Goal: Task Accomplishment & Management: Complete application form

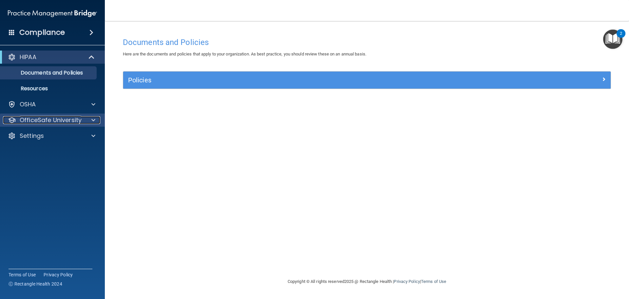
click at [51, 116] on p "OfficeSafe University" at bounding box center [51, 120] width 62 height 8
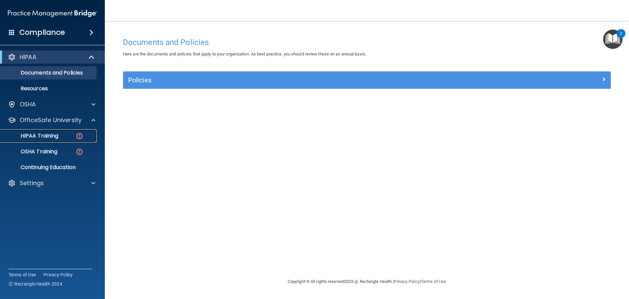
click at [49, 138] on p "HIPAA Training" at bounding box center [31, 135] width 54 height 7
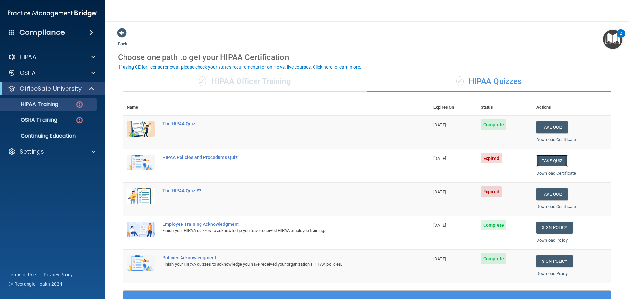
click at [552, 163] on button "Take Quiz" at bounding box center [551, 160] width 31 height 12
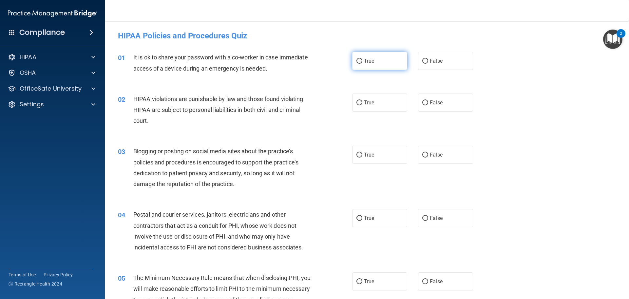
click at [367, 59] on span "True" at bounding box center [369, 61] width 10 height 6
click at [362, 59] on input "True" at bounding box center [360, 61] width 6 height 5
radio input "true"
click at [443, 57] on label "False" at bounding box center [445, 61] width 55 height 18
click at [428, 59] on input "False" at bounding box center [425, 61] width 6 height 5
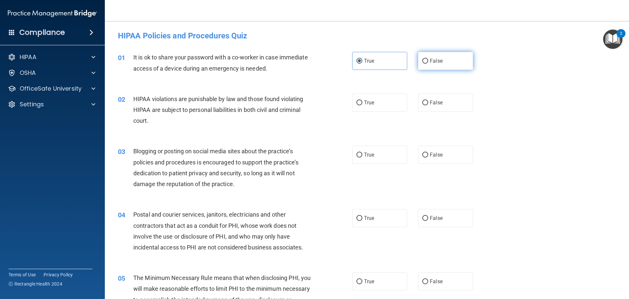
radio input "true"
radio input "false"
click at [206, 54] on span "It is ok to share your password with a co-worker in case immediate access of a …" at bounding box center [220, 63] width 175 height 18
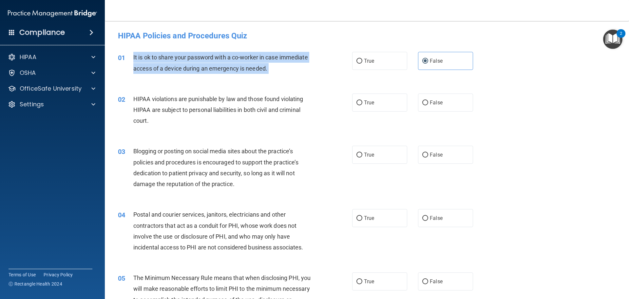
click at [206, 54] on span "It is ok to share your password with a co-worker in case immediate access of a …" at bounding box center [220, 63] width 175 height 18
copy ng-form "It is ok to share your password with a co-worker in case immediate access of a …"
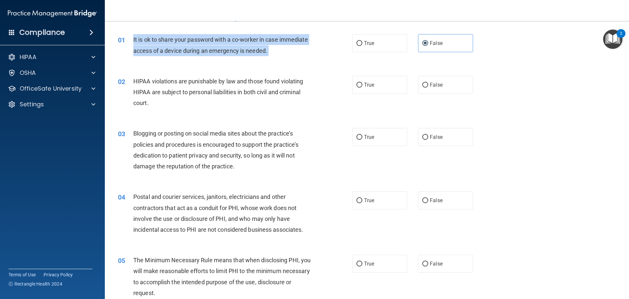
scroll to position [33, 0]
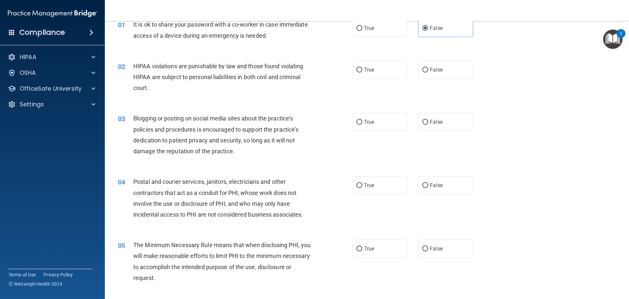
click at [185, 65] on span "HIPAA violations are punishable by law and those found violating HIPAA are subj…" at bounding box center [218, 77] width 170 height 29
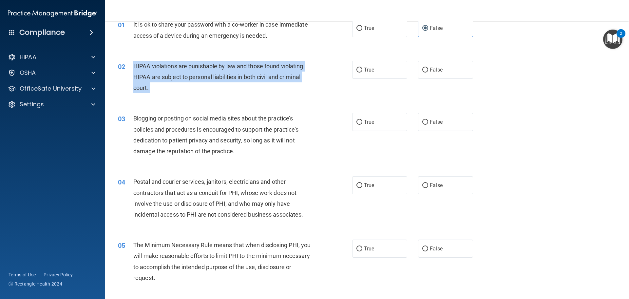
click at [185, 65] on span "HIPAA violations are punishable by law and those found violating HIPAA are subj…" at bounding box center [218, 77] width 170 height 29
click at [342, 84] on div "02 HIPAA violations are punishable by law and those found violating HIPAA are s…" at bounding box center [235, 79] width 254 height 36
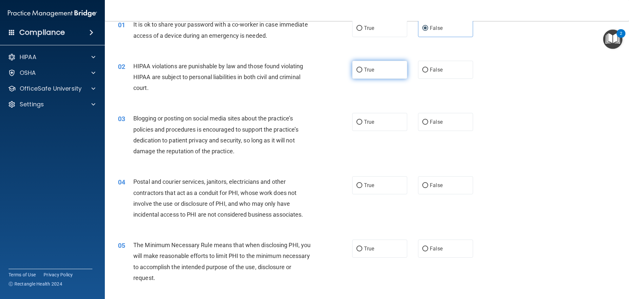
click at [364, 71] on span "True" at bounding box center [369, 70] width 10 height 6
click at [362, 71] on input "True" at bounding box center [360, 70] width 6 height 5
radio input "true"
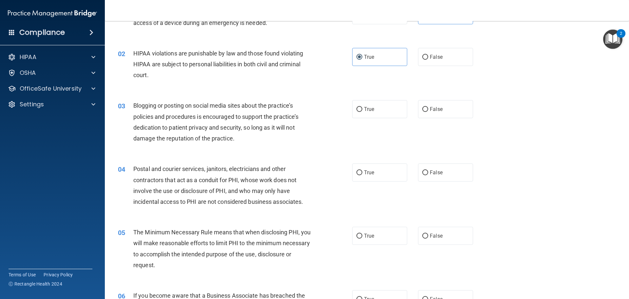
scroll to position [66, 0]
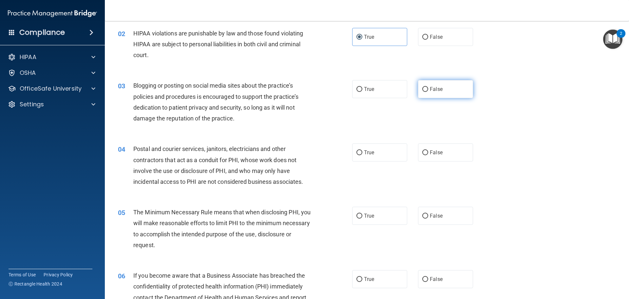
click at [430, 87] on span "False" at bounding box center [436, 89] width 13 height 6
click at [428, 87] on input "False" at bounding box center [425, 89] width 6 height 5
radio input "true"
click at [387, 152] on label "True" at bounding box center [379, 152] width 55 height 18
click at [362, 152] on input "True" at bounding box center [360, 152] width 6 height 5
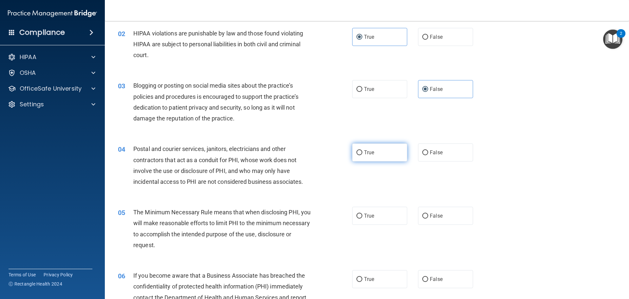
radio input "true"
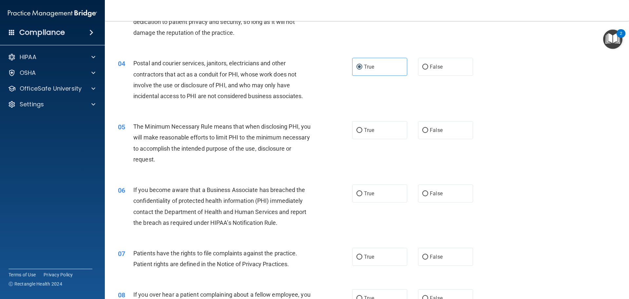
scroll to position [164, 0]
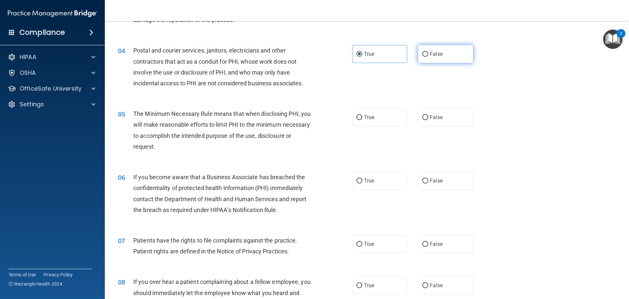
click at [459, 54] on label "False" at bounding box center [445, 54] width 55 height 18
click at [428, 54] on input "False" at bounding box center [425, 54] width 6 height 5
radio input "true"
radio input "false"
click at [377, 115] on label "True" at bounding box center [379, 117] width 55 height 18
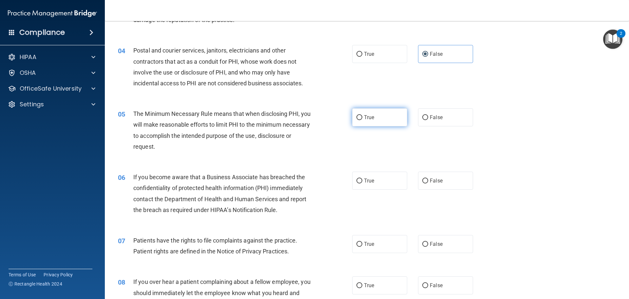
click at [362, 115] on input "True" at bounding box center [360, 117] width 6 height 5
radio input "true"
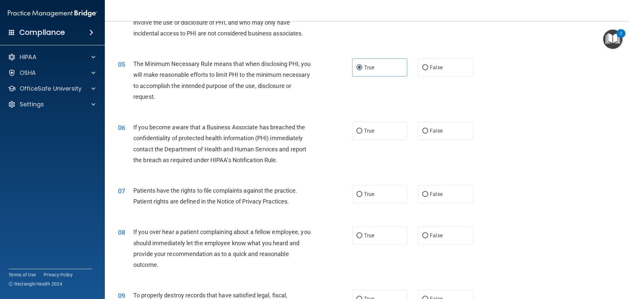
scroll to position [229, 0]
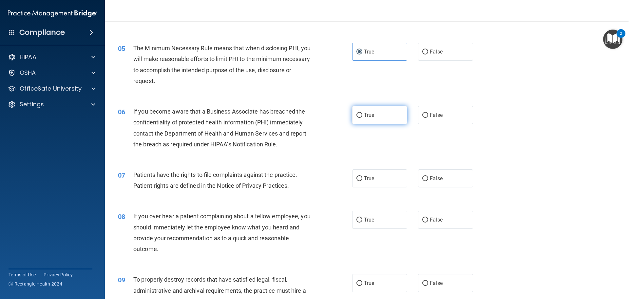
click at [387, 113] on label "True" at bounding box center [379, 115] width 55 height 18
click at [362, 113] on input "True" at bounding box center [360, 115] width 6 height 5
radio input "true"
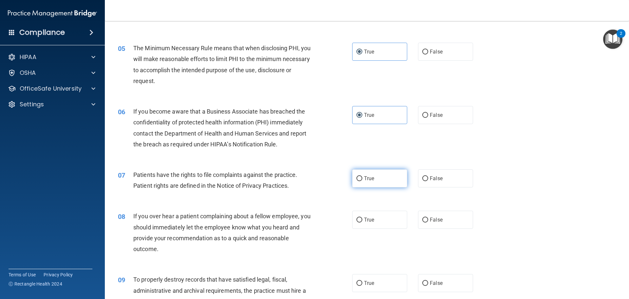
click at [357, 171] on label "True" at bounding box center [379, 178] width 55 height 18
click at [357, 176] on input "True" at bounding box center [360, 178] width 6 height 5
radio input "true"
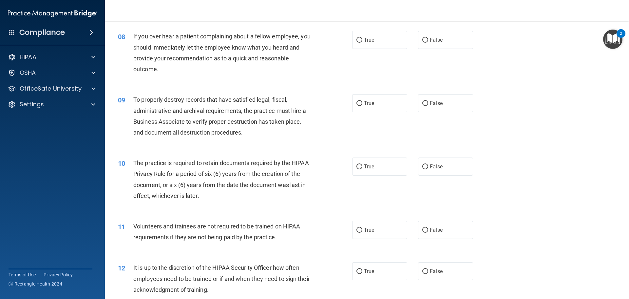
scroll to position [393, 0]
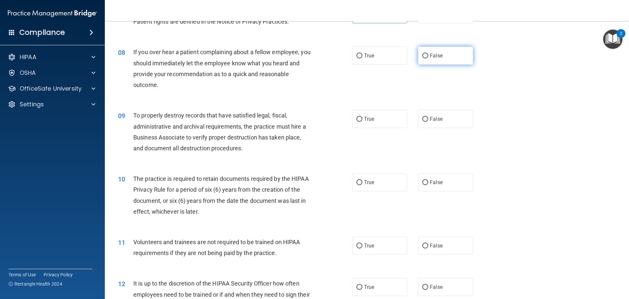
click at [427, 53] on label "False" at bounding box center [445, 56] width 55 height 18
click at [427, 53] on input "False" at bounding box center [425, 55] width 6 height 5
radio input "true"
click at [357, 119] on input "True" at bounding box center [360, 119] width 6 height 5
radio input "true"
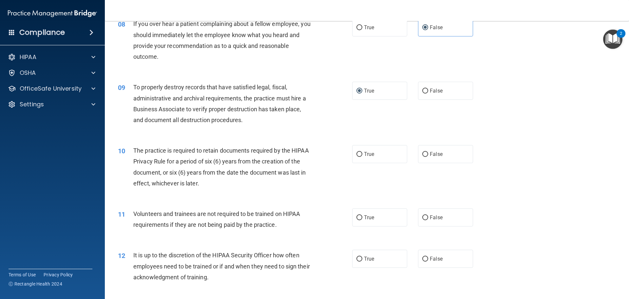
scroll to position [492, 0]
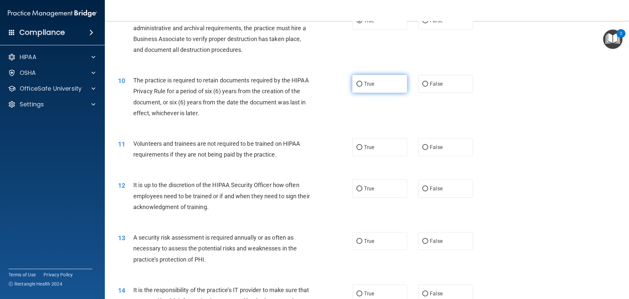
click at [375, 82] on label "True" at bounding box center [379, 84] width 55 height 18
click at [362, 82] on input "True" at bounding box center [360, 84] width 6 height 5
radio input "true"
click at [430, 144] on span "False" at bounding box center [436, 147] width 13 height 6
click at [428, 145] on input "False" at bounding box center [425, 147] width 6 height 5
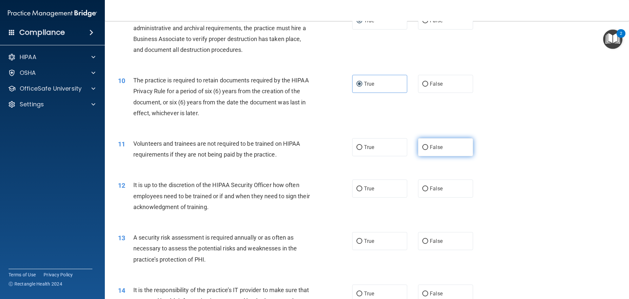
radio input "true"
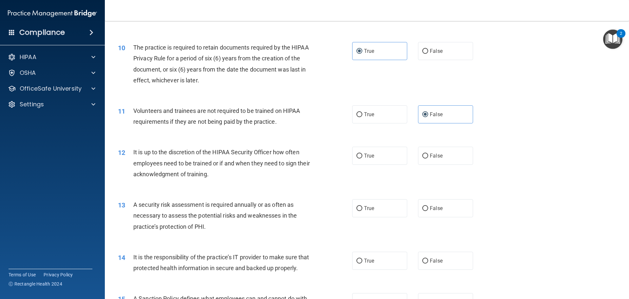
scroll to position [557, 0]
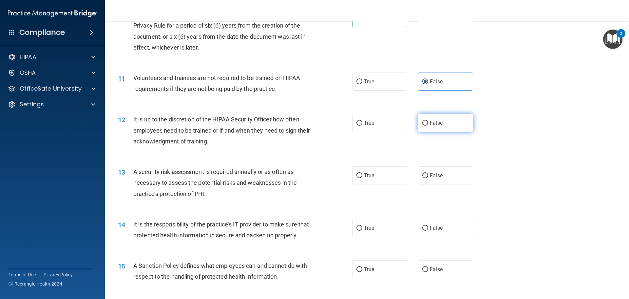
click at [436, 122] on span "False" at bounding box center [436, 123] width 13 height 6
click at [428, 122] on input "False" at bounding box center [425, 123] width 6 height 5
radio input "true"
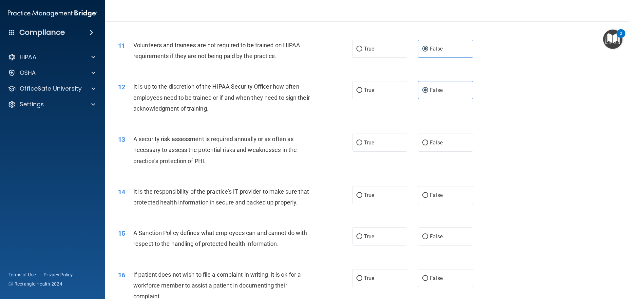
click at [368, 99] on div "12 It is up to the discretion of the HIPAA Security Officer how often employees…" at bounding box center [367, 99] width 508 height 52
click at [382, 144] on label "True" at bounding box center [379, 142] width 55 height 18
click at [362, 144] on input "True" at bounding box center [360, 142] width 6 height 5
radio input "true"
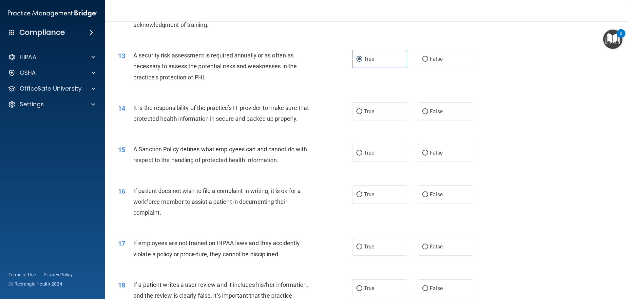
scroll to position [688, 0]
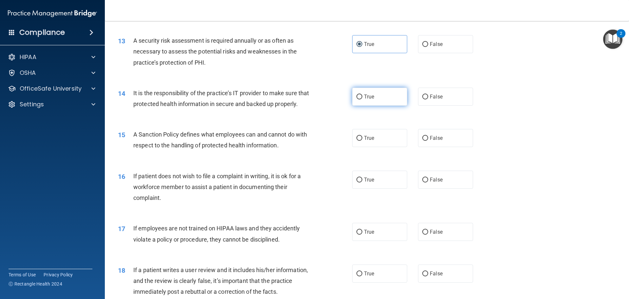
click at [369, 97] on span "True" at bounding box center [369, 96] width 10 height 6
click at [362, 97] on input "True" at bounding box center [360, 96] width 6 height 5
radio input "true"
click at [332, 283] on div "18 If a patient writes a user review and it includes his/her information, and t…" at bounding box center [235, 282] width 254 height 36
click at [380, 147] on label "True" at bounding box center [379, 138] width 55 height 18
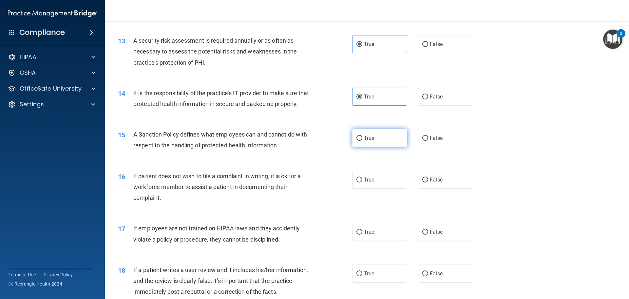
click at [362, 141] on input "True" at bounding box center [360, 138] width 6 height 5
radio input "true"
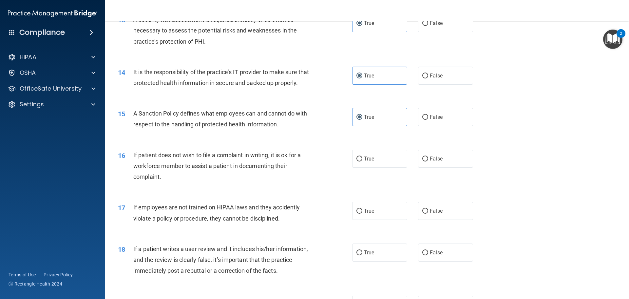
scroll to position [721, 0]
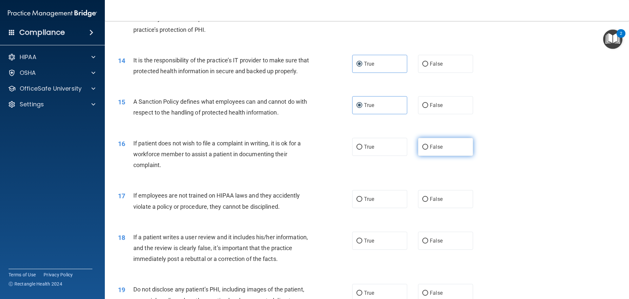
click at [423, 149] on input "False" at bounding box center [425, 147] width 6 height 5
radio input "true"
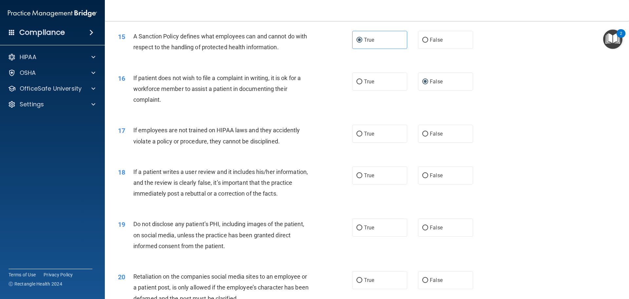
scroll to position [786, 0]
click at [175, 141] on span "If employees are not trained on HIPAA laws and they accidently violate a policy…" at bounding box center [216, 135] width 166 height 18
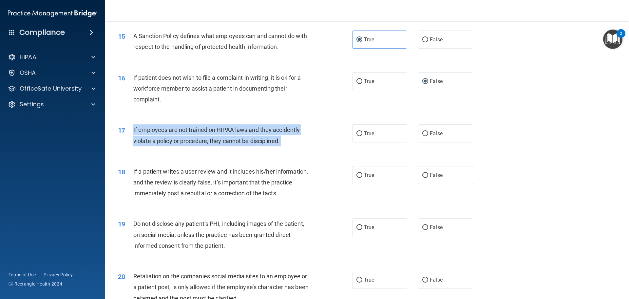
click at [175, 141] on span "If employees are not trained on HIPAA laws and they accidently violate a policy…" at bounding box center [216, 135] width 166 height 18
copy ng-form "If employees are not trained on HIPAA laws and they accidently violate a policy…"
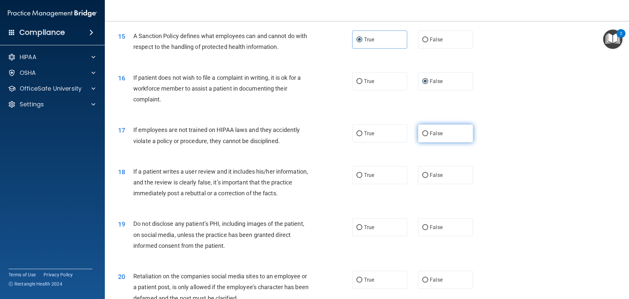
click at [449, 142] on label "False" at bounding box center [445, 133] width 55 height 18
click at [428, 136] on input "False" at bounding box center [425, 133] width 6 height 5
radio input "true"
click at [360, 136] on input "True" at bounding box center [360, 133] width 6 height 5
radio input "true"
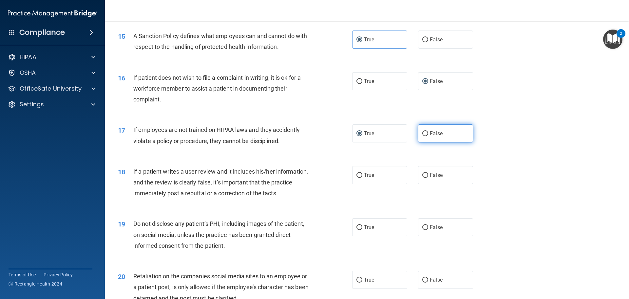
click at [446, 142] on label "False" at bounding box center [445, 133] width 55 height 18
click at [428, 136] on input "False" at bounding box center [425, 133] width 6 height 5
radio input "true"
radio input "false"
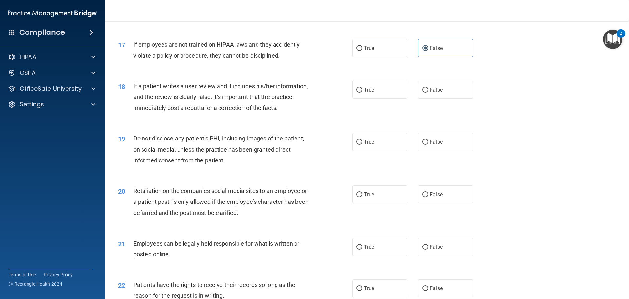
scroll to position [918, 0]
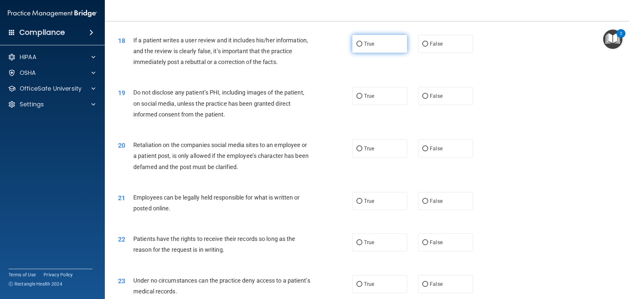
click at [382, 53] on label "True" at bounding box center [379, 44] width 55 height 18
click at [362, 47] on input "True" at bounding box center [360, 44] width 6 height 5
radio input "true"
click at [383, 99] on label "True" at bounding box center [379, 96] width 55 height 18
click at [362, 99] on input "True" at bounding box center [360, 96] width 6 height 5
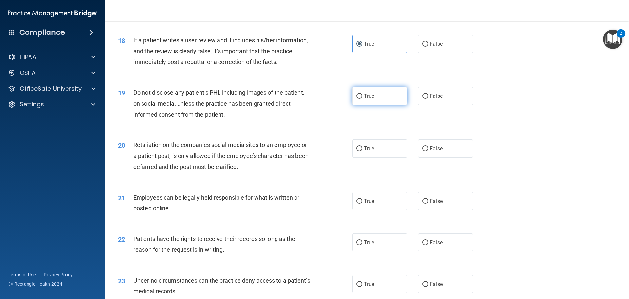
radio input "true"
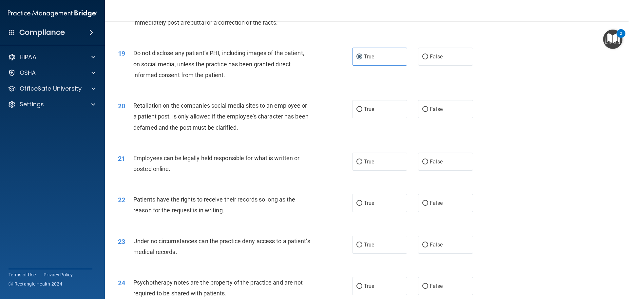
scroll to position [983, 0]
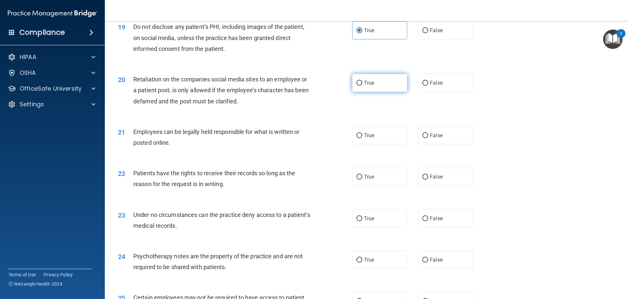
click at [364, 86] on span "True" at bounding box center [369, 83] width 10 height 6
click at [362, 86] on input "True" at bounding box center [360, 83] width 6 height 5
radio input "true"
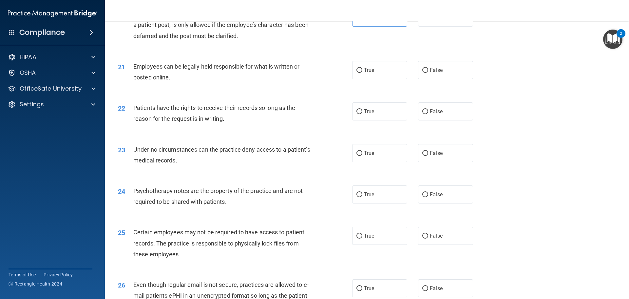
scroll to position [1049, 0]
click at [364, 73] on span "True" at bounding box center [369, 70] width 10 height 6
click at [362, 72] on input "True" at bounding box center [360, 70] width 6 height 5
radio input "true"
click at [357, 114] on input "True" at bounding box center [360, 111] width 6 height 5
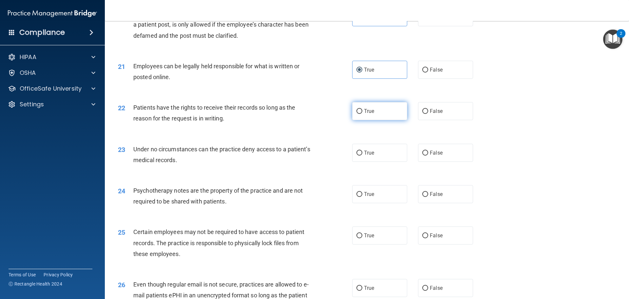
radio input "true"
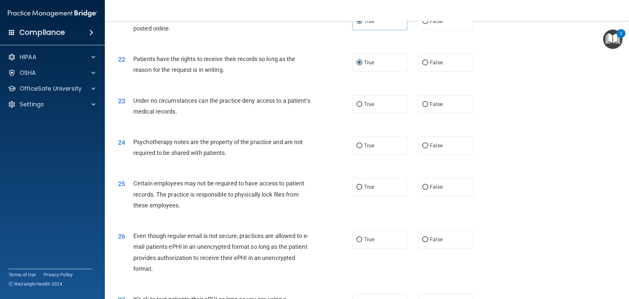
scroll to position [1114, 0]
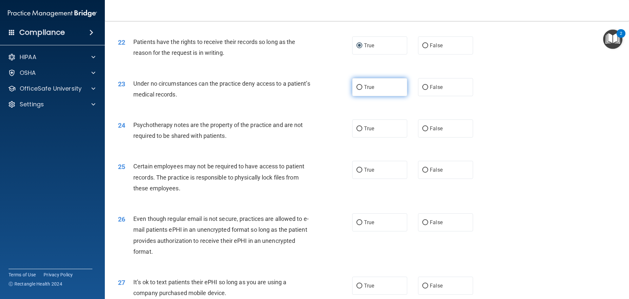
drag, startPoint x: 373, startPoint y: 98, endPoint x: 377, endPoint y: 101, distance: 5.2
click at [374, 96] on label "True" at bounding box center [379, 87] width 55 height 18
click at [362, 90] on input "True" at bounding box center [360, 87] width 6 height 5
radio input "true"
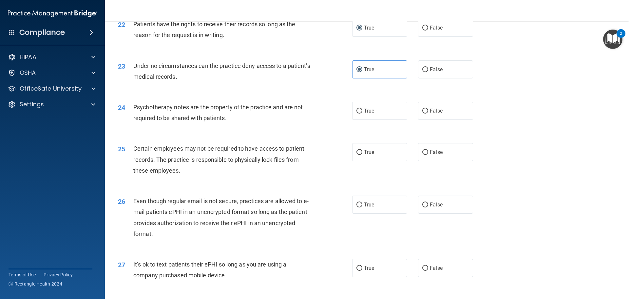
scroll to position [1147, 0]
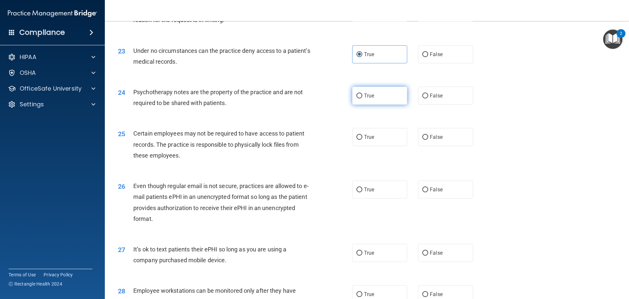
click at [371, 99] on span "True" at bounding box center [369, 95] width 10 height 6
click at [362, 98] on input "True" at bounding box center [360, 95] width 6 height 5
radio input "true"
click at [452, 144] on label "False" at bounding box center [445, 137] width 55 height 18
click at [428, 140] on input "False" at bounding box center [425, 137] width 6 height 5
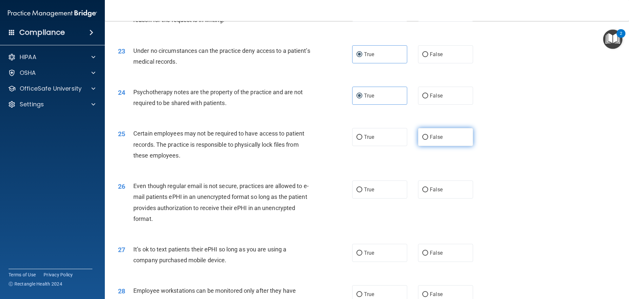
radio input "true"
click at [381, 146] on label "True" at bounding box center [379, 137] width 55 height 18
click at [362, 140] on input "True" at bounding box center [360, 137] width 6 height 5
radio input "true"
radio input "false"
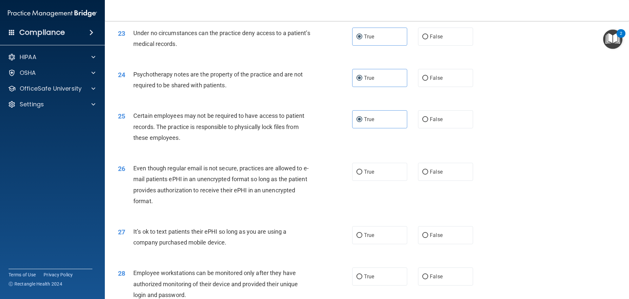
scroll to position [1212, 0]
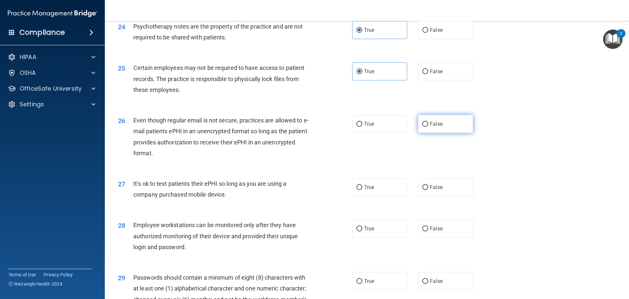
click at [452, 133] on label "False" at bounding box center [445, 124] width 55 height 18
click at [428, 126] on input "False" at bounding box center [425, 124] width 6 height 5
radio input "true"
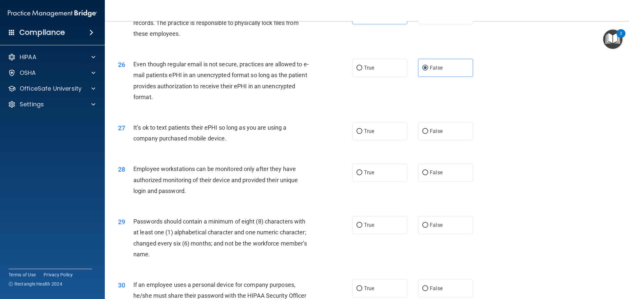
scroll to position [1278, 0]
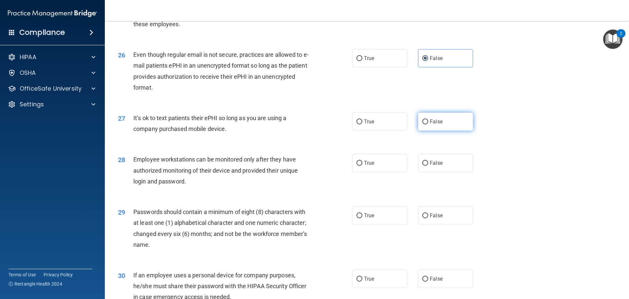
click at [425, 130] on label "False" at bounding box center [445, 121] width 55 height 18
click at [425, 124] on input "False" at bounding box center [425, 121] width 6 height 5
radio input "true"
click at [383, 172] on label "True" at bounding box center [379, 163] width 55 height 18
click at [362, 165] on input "True" at bounding box center [360, 163] width 6 height 5
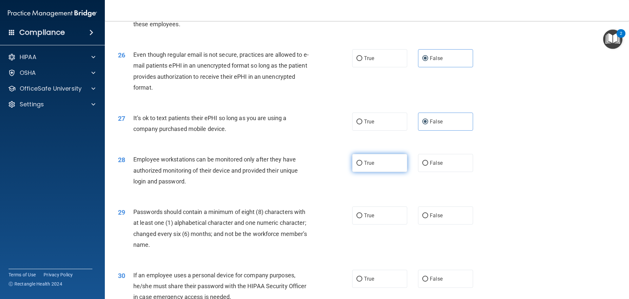
radio input "true"
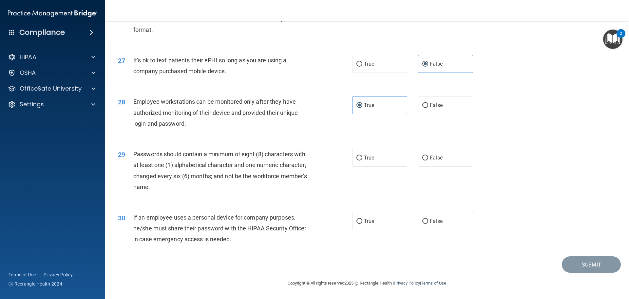
scroll to position [1346, 0]
click at [441, 116] on div "28 Employee workstations can be monitored only after they have authorized monit…" at bounding box center [367, 114] width 508 height 52
click at [444, 104] on label "False" at bounding box center [445, 105] width 55 height 18
click at [428, 104] on input "False" at bounding box center [425, 105] width 6 height 5
radio input "true"
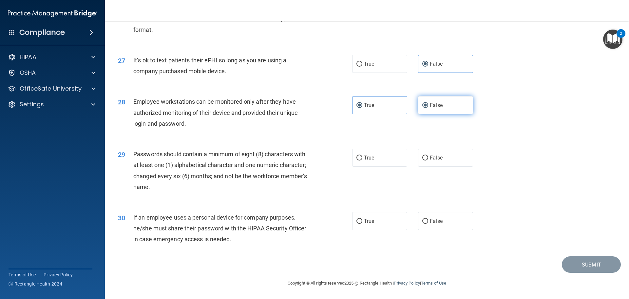
radio input "false"
click at [392, 154] on label "True" at bounding box center [379, 157] width 55 height 18
click at [362, 155] on input "True" at bounding box center [360, 157] width 6 height 5
radio input "true"
click at [435, 223] on span "False" at bounding box center [436, 221] width 13 height 6
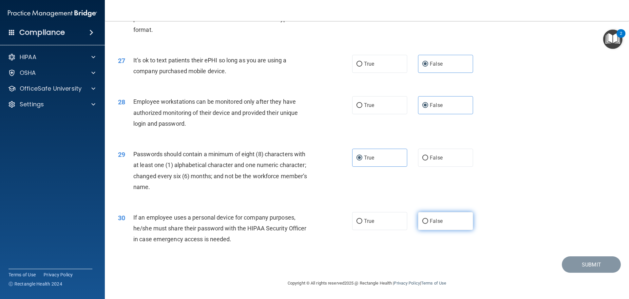
click at [428, 223] on input "False" at bounding box center [425, 221] width 6 height 5
radio input "true"
click at [570, 260] on button "Submit" at bounding box center [591, 264] width 59 height 17
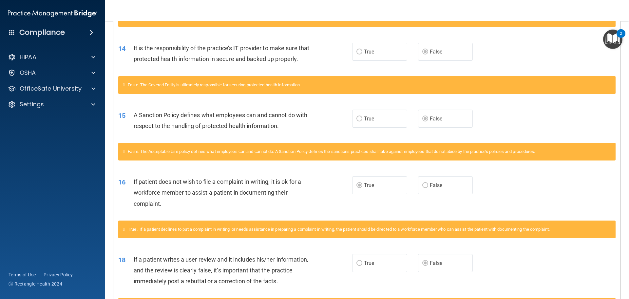
scroll to position [347, 0]
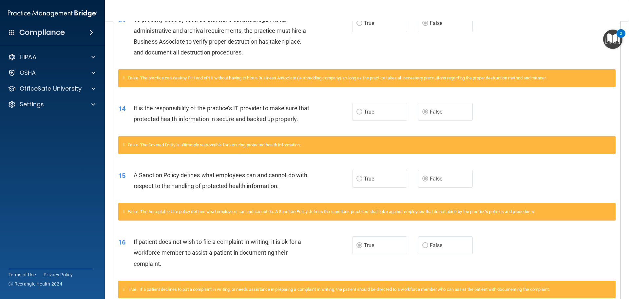
click at [124, 213] on icon at bounding box center [124, 211] width 2 height 4
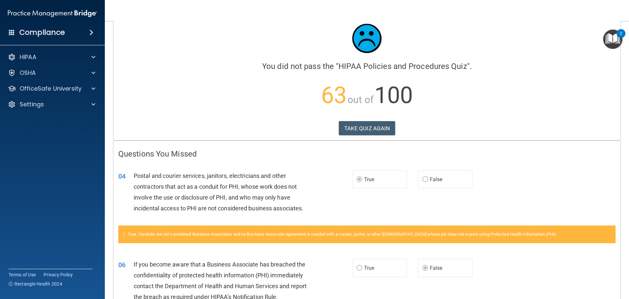
scroll to position [0, 0]
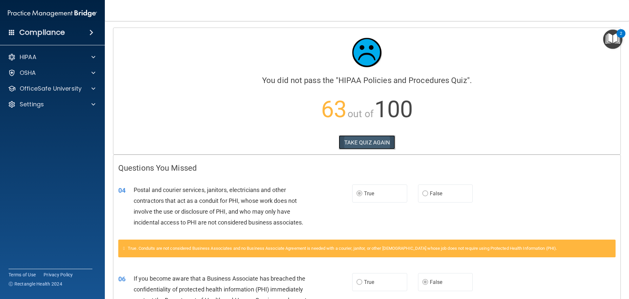
click at [379, 141] on button "TAKE QUIZ AGAIN" at bounding box center [367, 142] width 57 height 14
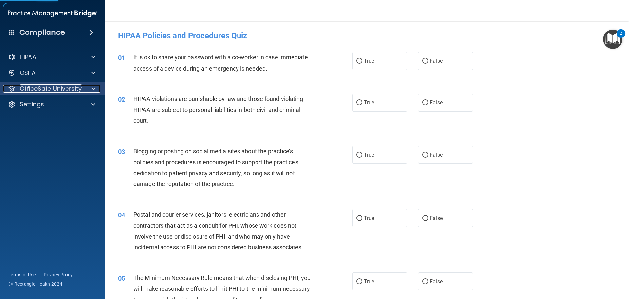
click at [44, 90] on p "OfficeSafe University" at bounding box center [51, 89] width 62 height 8
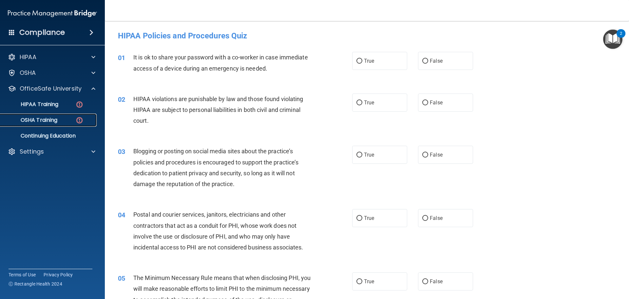
click at [38, 117] on p "OSHA Training" at bounding box center [30, 120] width 53 height 7
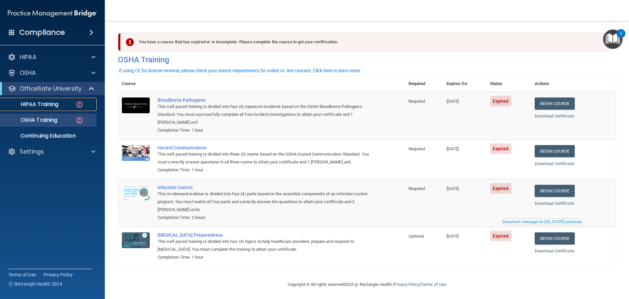
click at [49, 105] on p "HIPAA Training" at bounding box center [31, 104] width 54 height 7
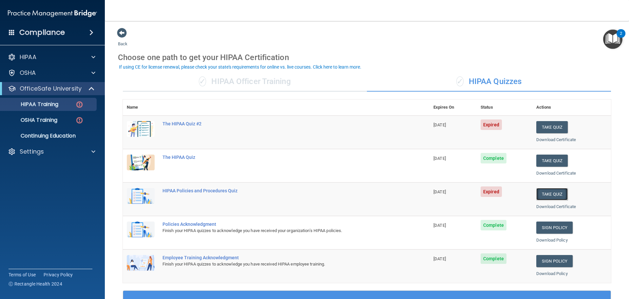
click at [548, 194] on button "Take Quiz" at bounding box center [551, 194] width 31 height 12
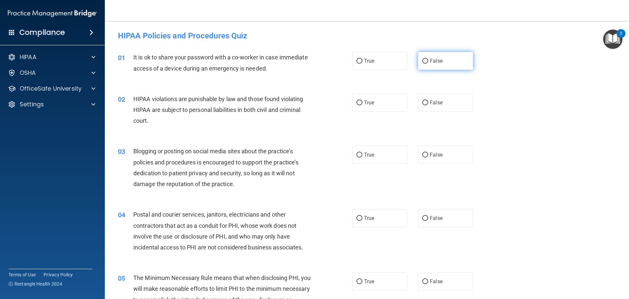
click at [430, 62] on span "False" at bounding box center [436, 61] width 13 height 6
click at [428, 62] on input "False" at bounding box center [425, 61] width 6 height 5
radio input "true"
click at [406, 286] on div "True False" at bounding box center [418, 281] width 132 height 18
click at [356, 97] on label "True" at bounding box center [379, 102] width 55 height 18
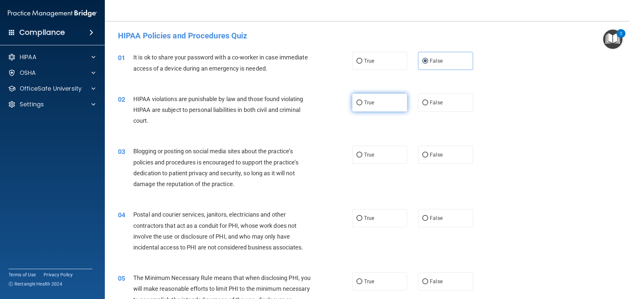
click at [357, 100] on input "True" at bounding box center [360, 102] width 6 height 5
radio input "true"
click at [368, 152] on span "True" at bounding box center [369, 154] width 10 height 6
click at [362, 152] on input "True" at bounding box center [360, 154] width 6 height 5
radio input "true"
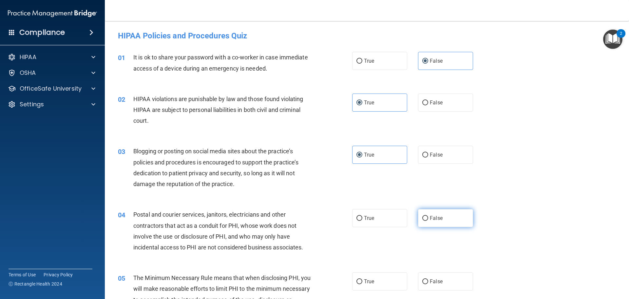
click at [424, 220] on input "False" at bounding box center [425, 218] width 6 height 5
radio input "true"
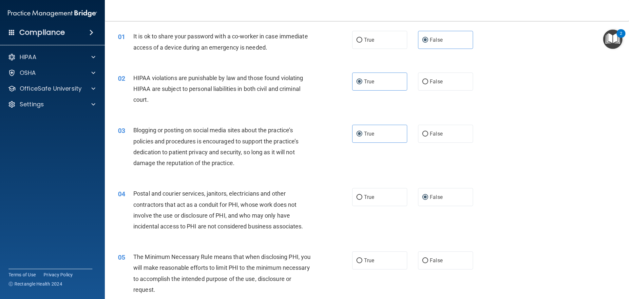
scroll to position [33, 0]
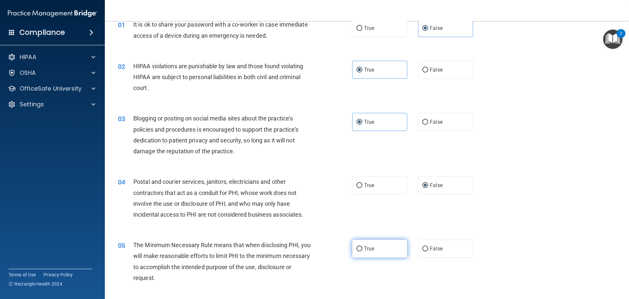
click at [377, 250] on label "True" at bounding box center [379, 248] width 55 height 18
click at [362, 250] on input "True" at bounding box center [360, 248] width 6 height 5
radio input "true"
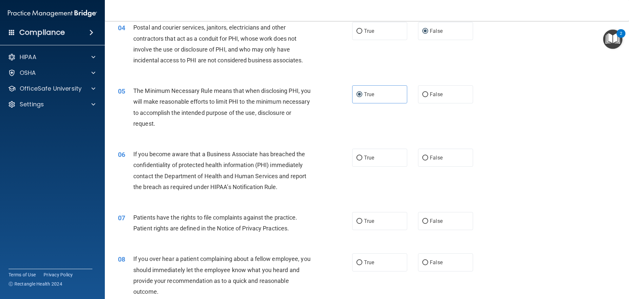
scroll to position [197, 0]
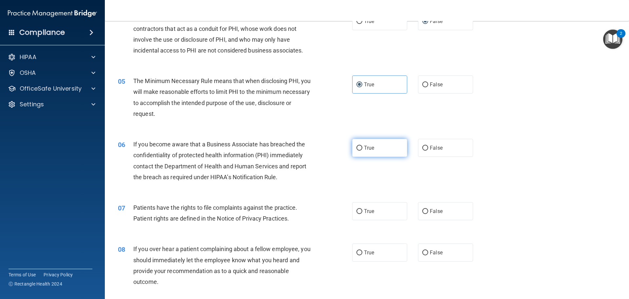
click at [375, 150] on label "True" at bounding box center [379, 148] width 55 height 18
click at [362, 150] on input "True" at bounding box center [360, 147] width 6 height 5
radio input "true"
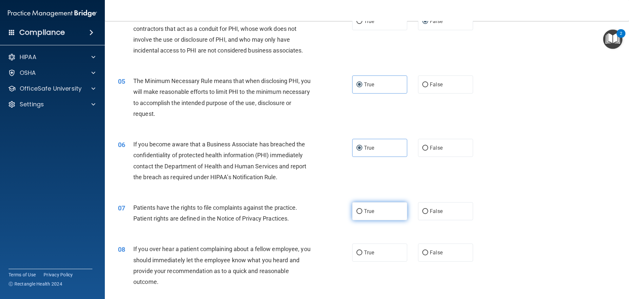
click at [370, 214] on label "True" at bounding box center [379, 211] width 55 height 18
click at [362, 214] on input "True" at bounding box center [360, 211] width 6 height 5
radio input "true"
click at [377, 246] on label "True" at bounding box center [379, 252] width 55 height 18
click at [362, 250] on input "True" at bounding box center [360, 252] width 6 height 5
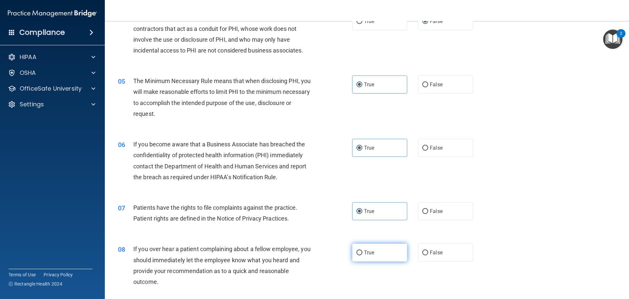
radio input "true"
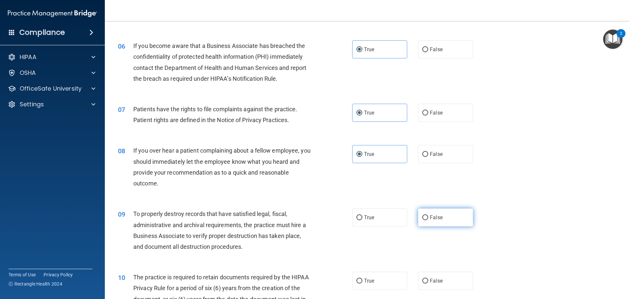
click at [427, 217] on label "False" at bounding box center [445, 217] width 55 height 18
click at [427, 217] on input "False" at bounding box center [425, 217] width 6 height 5
radio input "true"
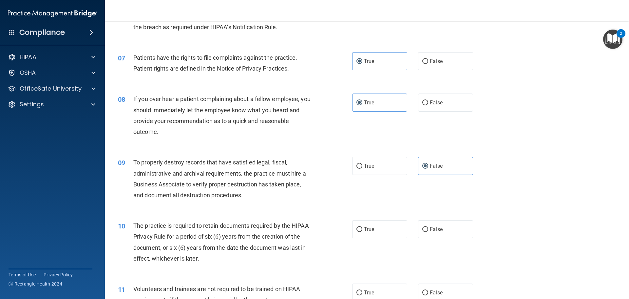
scroll to position [393, 0]
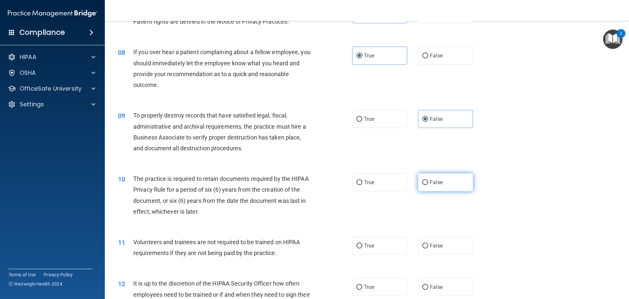
click at [431, 175] on label "False" at bounding box center [445, 182] width 55 height 18
click at [428, 180] on input "False" at bounding box center [425, 182] width 6 height 5
radio input "true"
click at [375, 236] on div "11 Volunteers and trainees are not required to be trained on HIPAA requirements…" at bounding box center [367, 248] width 508 height 41
drag, startPoint x: 392, startPoint y: 249, endPoint x: 415, endPoint y: 263, distance: 26.9
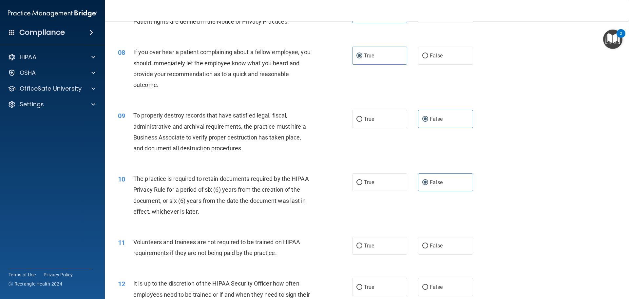
click at [393, 250] on label "True" at bounding box center [379, 245] width 55 height 18
click at [362, 248] on input "True" at bounding box center [360, 245] width 6 height 5
radio input "true"
click at [434, 288] on span "False" at bounding box center [436, 286] width 13 height 6
click at [428, 288] on input "False" at bounding box center [425, 286] width 6 height 5
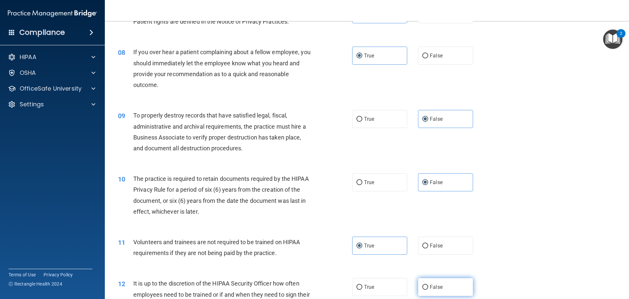
radio input "true"
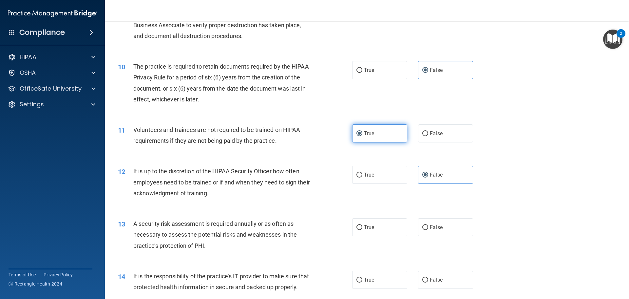
scroll to position [557, 0]
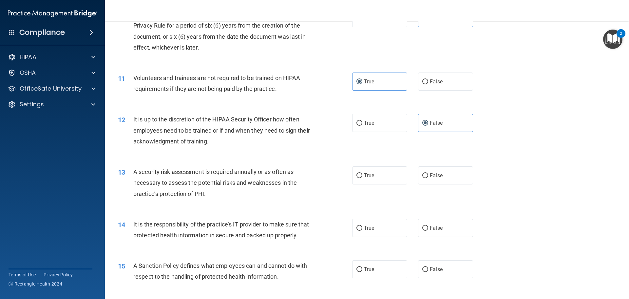
drag, startPoint x: 395, startPoint y: 169, endPoint x: 394, endPoint y: 185, distance: 16.4
click at [395, 169] on label "True" at bounding box center [379, 175] width 55 height 18
click at [362, 173] on input "True" at bounding box center [360, 175] width 6 height 5
radio input "true"
click at [422, 229] on input "False" at bounding box center [425, 227] width 6 height 5
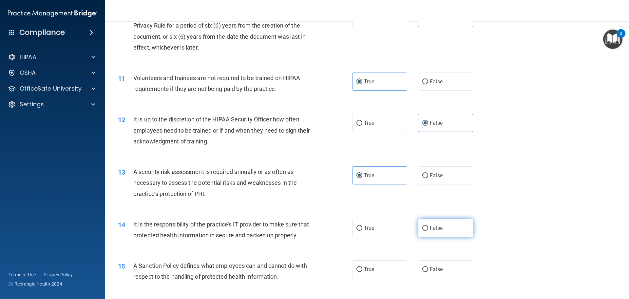
radio input "true"
click at [386, 275] on label "True" at bounding box center [379, 269] width 55 height 18
click at [362, 272] on input "True" at bounding box center [360, 269] width 6 height 5
radio input "true"
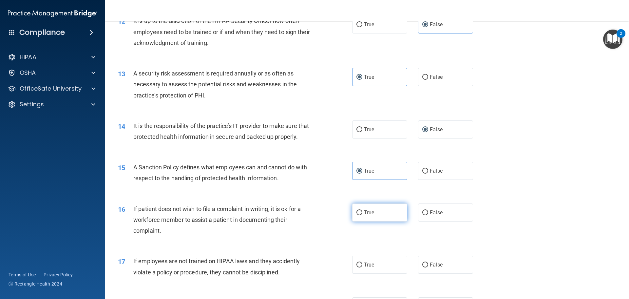
click at [375, 221] on label "True" at bounding box center [379, 212] width 55 height 18
click at [362, 215] on input "True" at bounding box center [360, 212] width 6 height 5
radio input "true"
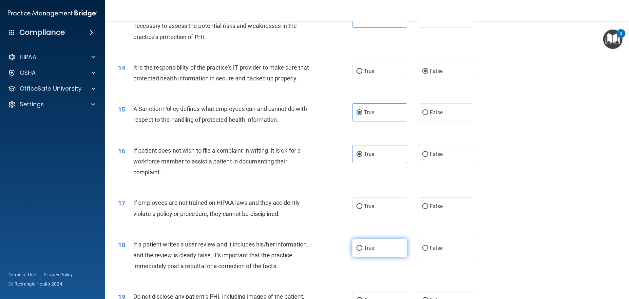
scroll to position [754, 0]
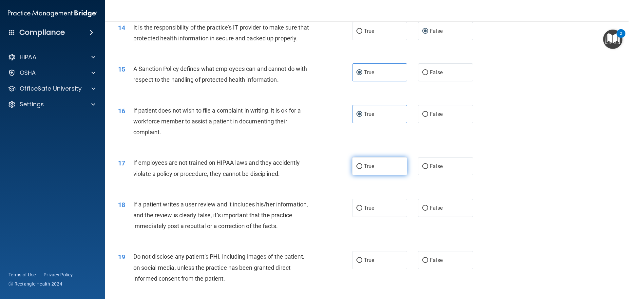
drag, startPoint x: 382, startPoint y: 165, endPoint x: 376, endPoint y: 174, distance: 11.5
click at [382, 168] on div "17 If employees are not trained on HIPAA laws and they accidently violate a pol…" at bounding box center [367, 169] width 508 height 41
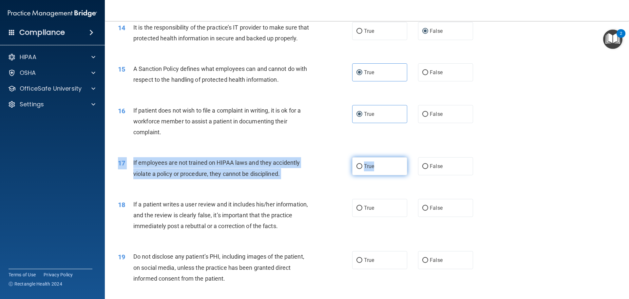
click at [375, 175] on label "True" at bounding box center [379, 166] width 55 height 18
click at [362, 169] on input "True" at bounding box center [360, 166] width 6 height 5
radio input "true"
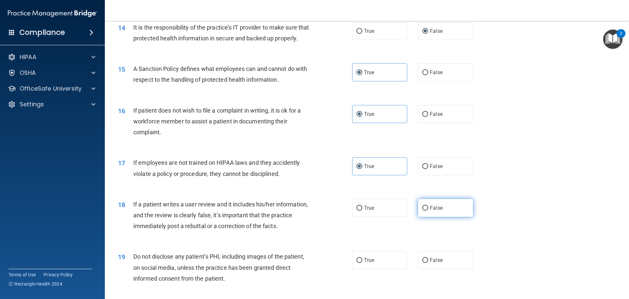
click at [428, 217] on label "False" at bounding box center [445, 208] width 55 height 18
click at [428, 210] on input "False" at bounding box center [425, 207] width 6 height 5
radio input "true"
click at [389, 266] on label "True" at bounding box center [379, 260] width 55 height 18
click at [362, 262] on input "True" at bounding box center [360, 260] width 6 height 5
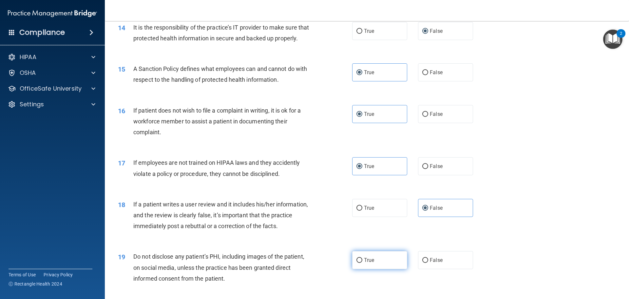
radio input "true"
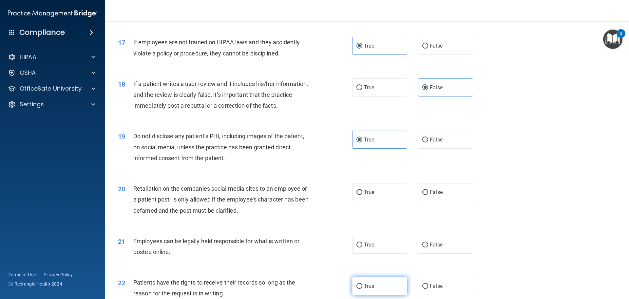
scroll to position [918, 0]
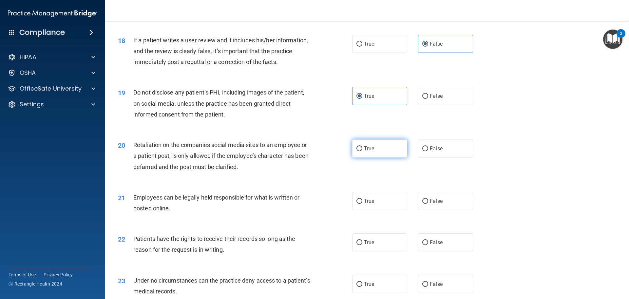
click at [379, 151] on label "True" at bounding box center [379, 148] width 55 height 18
click at [362, 151] on input "True" at bounding box center [360, 148] width 6 height 5
radio input "true"
drag, startPoint x: 370, startPoint y: 208, endPoint x: 380, endPoint y: 231, distance: 25.1
click at [371, 208] on label "True" at bounding box center [379, 201] width 55 height 18
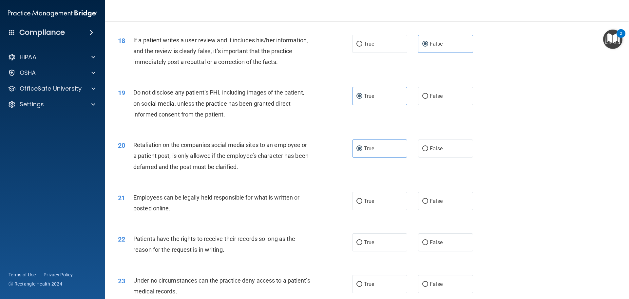
click at [362, 203] on input "True" at bounding box center [360, 201] width 6 height 5
radio input "true"
click at [382, 251] on label "True" at bounding box center [379, 242] width 55 height 18
click at [362, 245] on input "True" at bounding box center [360, 242] width 6 height 5
radio input "true"
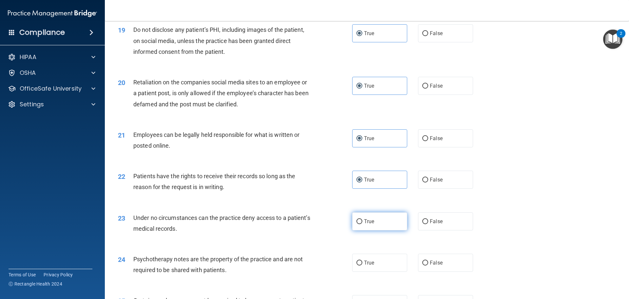
scroll to position [983, 0]
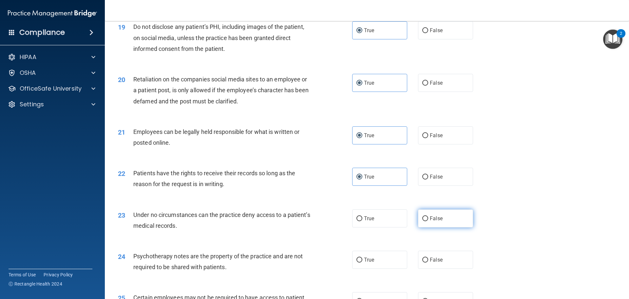
click at [436, 227] on label "False" at bounding box center [445, 218] width 55 height 18
click at [428, 221] on input "False" at bounding box center [425, 218] width 6 height 5
radio input "true"
click at [438, 262] on span "False" at bounding box center [436, 259] width 13 height 6
click at [428, 262] on input "False" at bounding box center [425, 259] width 6 height 5
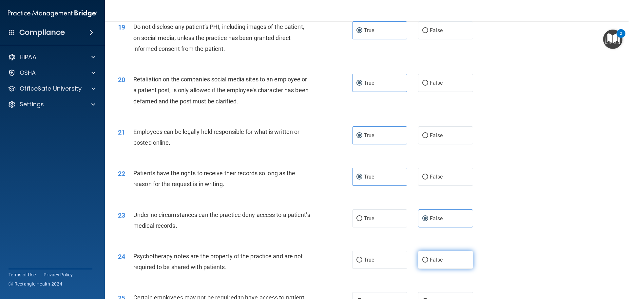
radio input "true"
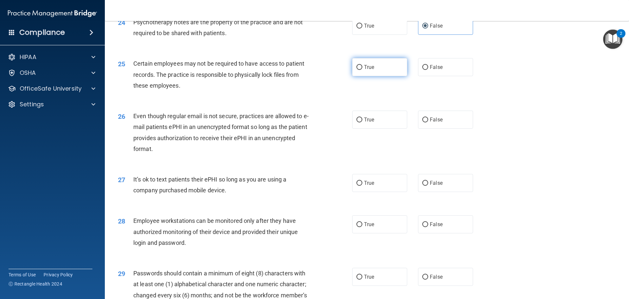
scroll to position [1212, 0]
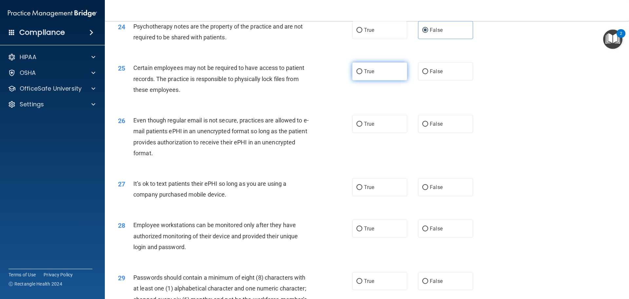
click at [358, 74] on input "True" at bounding box center [360, 71] width 6 height 5
radio input "true"
click at [376, 133] on label "True" at bounding box center [379, 124] width 55 height 18
click at [362, 126] on input "True" at bounding box center [360, 124] width 6 height 5
radio input "true"
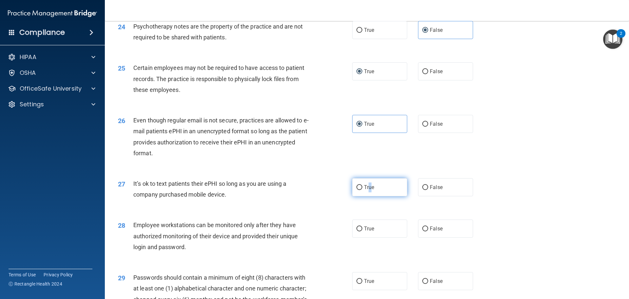
click at [368, 190] on span "True" at bounding box center [369, 187] width 10 height 6
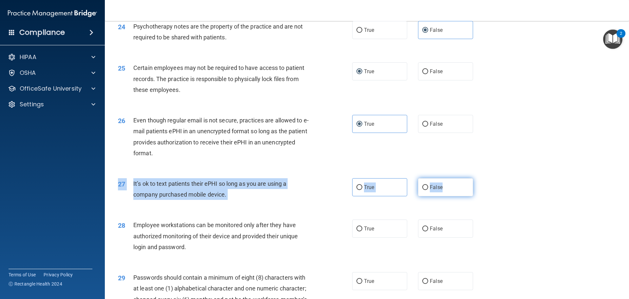
click at [441, 189] on div "27 It’s ok to text patients their ePHI so long as you are using a company purch…" at bounding box center [367, 190] width 508 height 41
click at [446, 195] on label "False" at bounding box center [445, 187] width 55 height 18
click at [428, 190] on input "False" at bounding box center [425, 187] width 6 height 5
radio input "true"
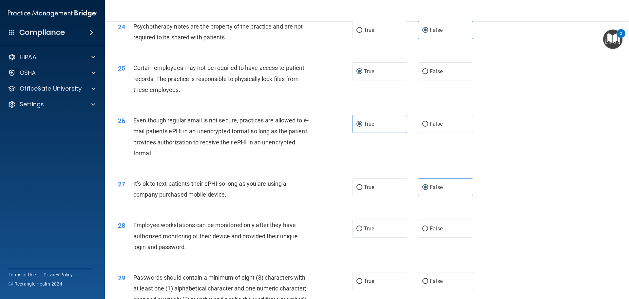
scroll to position [1245, 0]
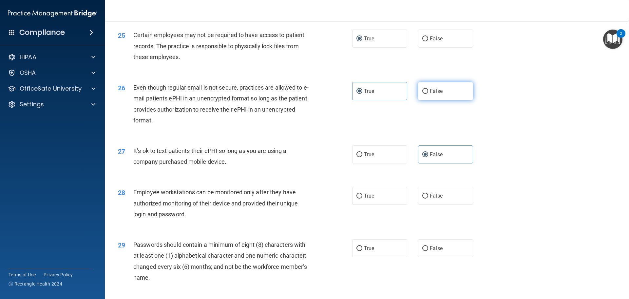
click at [439, 100] on label "False" at bounding box center [445, 91] width 55 height 18
click at [428, 94] on input "False" at bounding box center [425, 91] width 6 height 5
radio input "true"
click at [385, 95] on label "True" at bounding box center [379, 91] width 55 height 18
click at [362, 94] on input "True" at bounding box center [360, 91] width 6 height 5
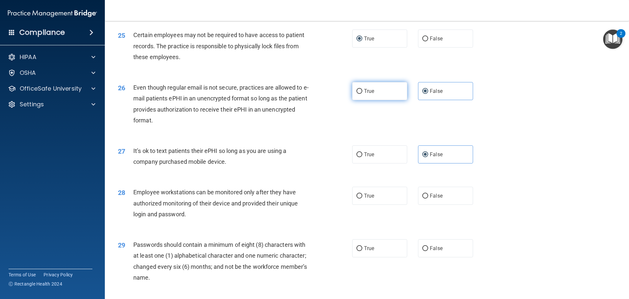
radio input "true"
radio input "false"
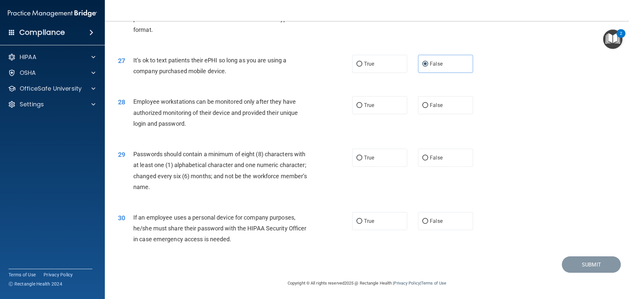
scroll to position [1346, 0]
click at [439, 107] on label "False" at bounding box center [445, 105] width 55 height 18
click at [428, 107] on input "False" at bounding box center [425, 105] width 6 height 5
radio input "true"
click at [391, 155] on label "True" at bounding box center [379, 157] width 55 height 18
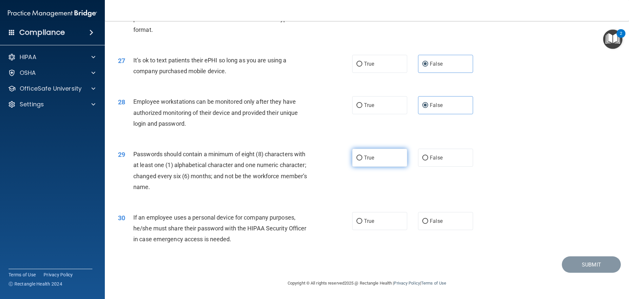
click at [362, 155] on input "True" at bounding box center [360, 157] width 6 height 5
radio input "true"
click at [428, 226] on label "False" at bounding box center [445, 221] width 55 height 18
click at [428, 223] on input "False" at bounding box center [425, 221] width 6 height 5
radio input "true"
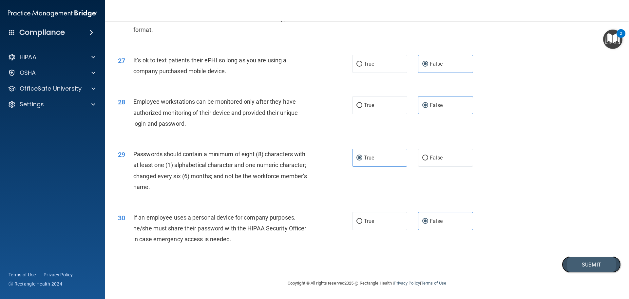
click at [566, 266] on button "Submit" at bounding box center [591, 264] width 59 height 17
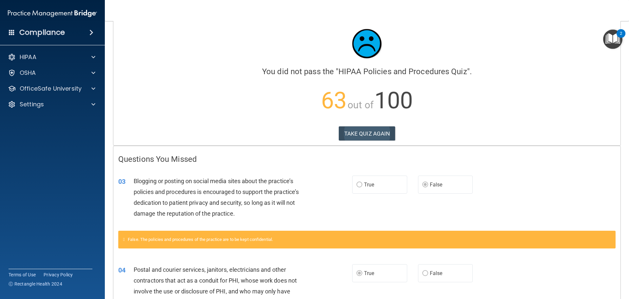
scroll to position [8, 0]
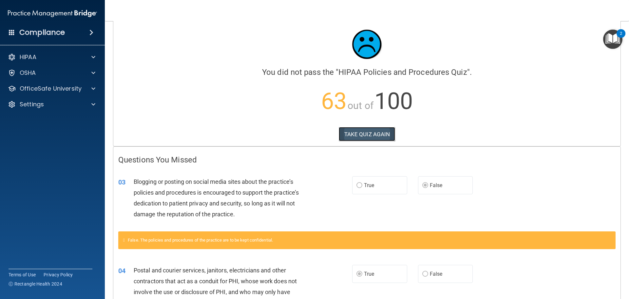
click at [350, 128] on button "TAKE QUIZ AGAIN" at bounding box center [367, 134] width 57 height 14
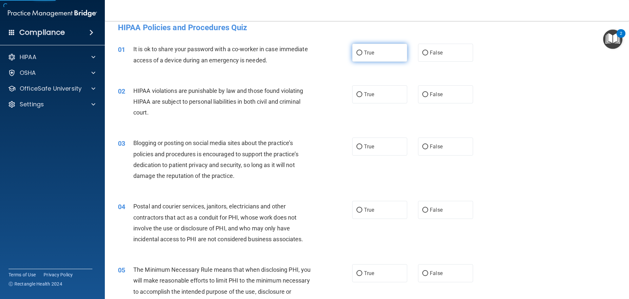
click at [374, 59] on label "True" at bounding box center [379, 53] width 55 height 18
click at [362, 55] on input "True" at bounding box center [360, 52] width 6 height 5
radio input "true"
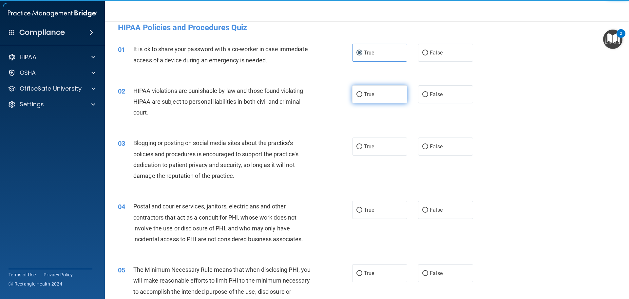
click at [375, 99] on label "True" at bounding box center [379, 94] width 55 height 18
click at [362, 97] on input "True" at bounding box center [360, 94] width 6 height 5
radio input "true"
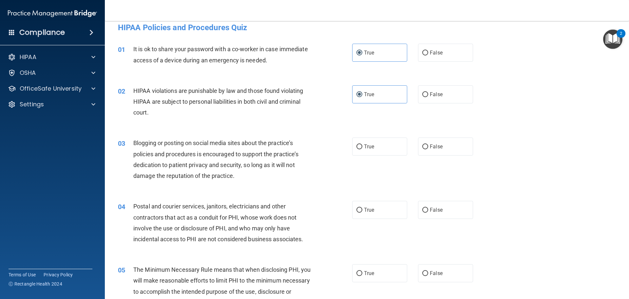
click at [415, 58] on div "True False" at bounding box center [418, 53] width 132 height 18
click at [428, 59] on label "False" at bounding box center [445, 53] width 55 height 18
click at [428, 55] on input "False" at bounding box center [425, 52] width 6 height 5
radio input "true"
radio input "false"
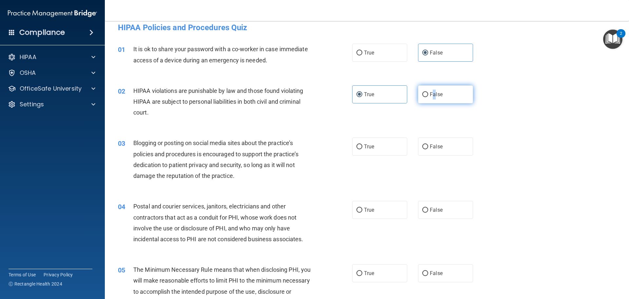
click at [432, 100] on label "False" at bounding box center [445, 94] width 55 height 18
click at [435, 97] on label "False" at bounding box center [445, 94] width 55 height 18
click at [428, 97] on input "False" at bounding box center [425, 94] width 6 height 5
radio input "true"
radio input "false"
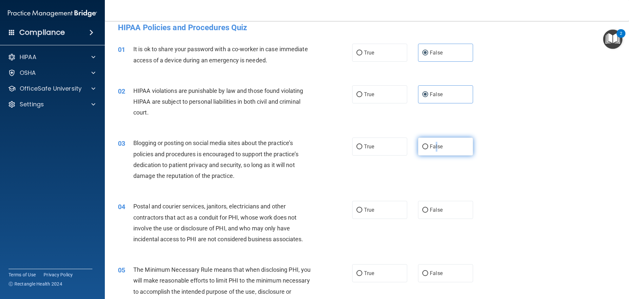
click at [433, 149] on label "False" at bounding box center [445, 146] width 55 height 18
click at [372, 213] on label "True" at bounding box center [379, 210] width 55 height 18
click at [362, 212] on input "True" at bounding box center [360, 209] width 6 height 5
radio input "true"
click at [358, 146] on input "True" at bounding box center [360, 146] width 6 height 5
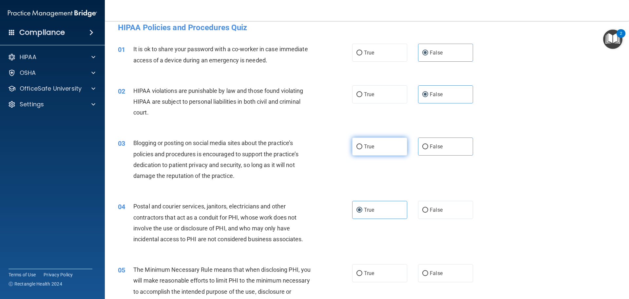
radio input "true"
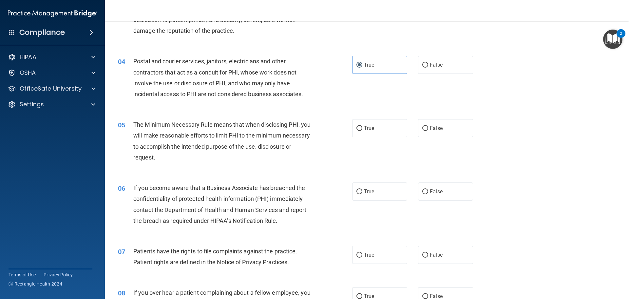
scroll to position [172, 0]
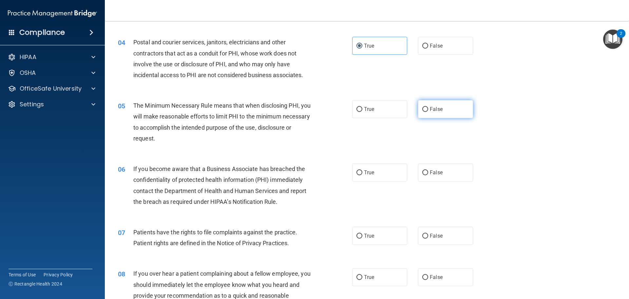
click at [430, 101] on label "False" at bounding box center [445, 109] width 55 height 18
click at [428, 107] on input "False" at bounding box center [425, 109] width 6 height 5
radio input "true"
click at [378, 171] on label "True" at bounding box center [379, 172] width 55 height 18
click at [362, 171] on input "True" at bounding box center [360, 172] width 6 height 5
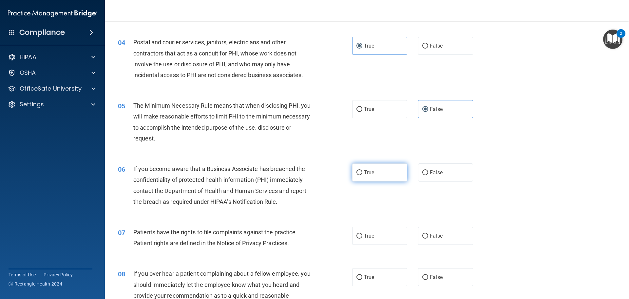
radio input "true"
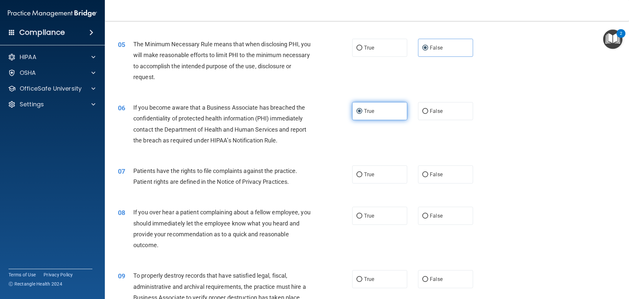
scroll to position [238, 0]
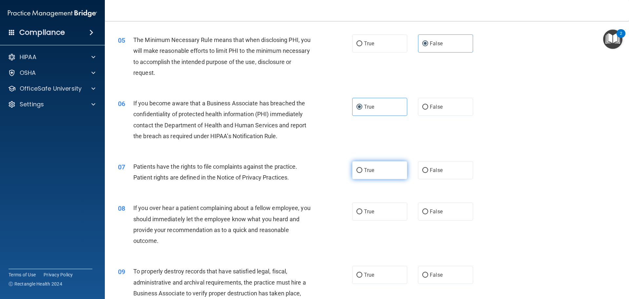
click at [393, 167] on label "True" at bounding box center [379, 170] width 55 height 18
click at [362, 168] on input "True" at bounding box center [360, 170] width 6 height 5
radio input "true"
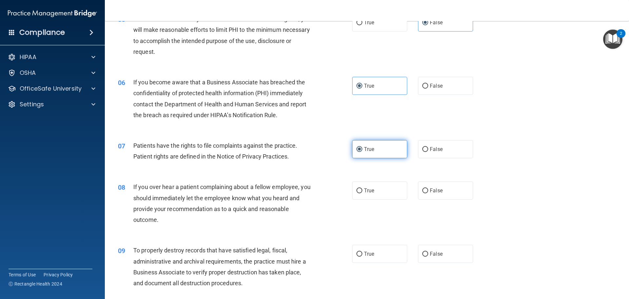
scroll to position [270, 0]
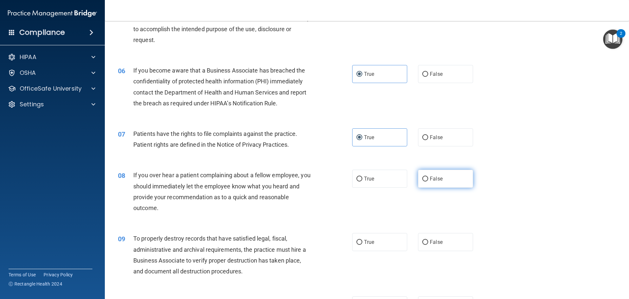
click at [430, 180] on span "False" at bounding box center [436, 178] width 13 height 6
click at [428, 180] on input "False" at bounding box center [425, 178] width 6 height 5
radio input "true"
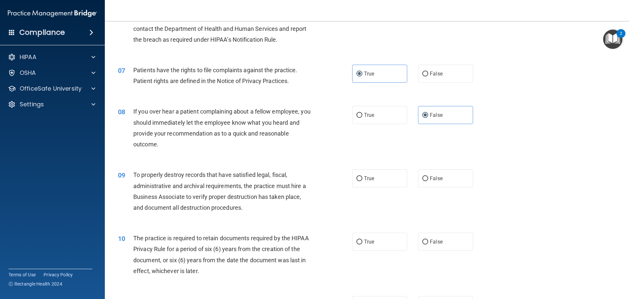
scroll to position [369, 0]
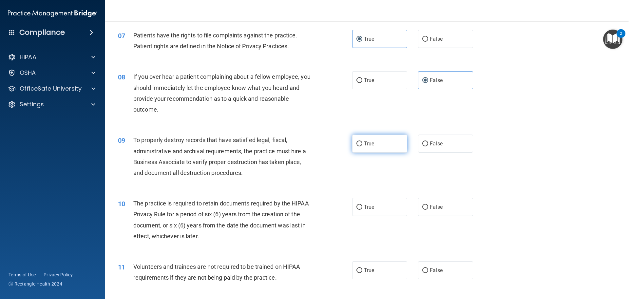
click at [388, 143] on label "True" at bounding box center [379, 143] width 55 height 18
click at [362, 143] on input "True" at bounding box center [360, 143] width 6 height 5
radio input "true"
click at [364, 205] on span "True" at bounding box center [369, 206] width 10 height 6
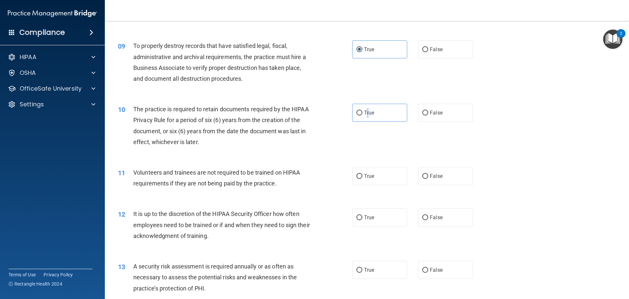
scroll to position [467, 0]
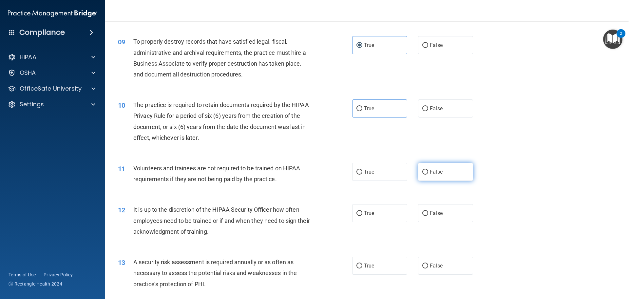
click at [430, 172] on span "False" at bounding box center [436, 171] width 13 height 6
click at [428, 172] on input "False" at bounding box center [425, 171] width 6 height 5
radio input "true"
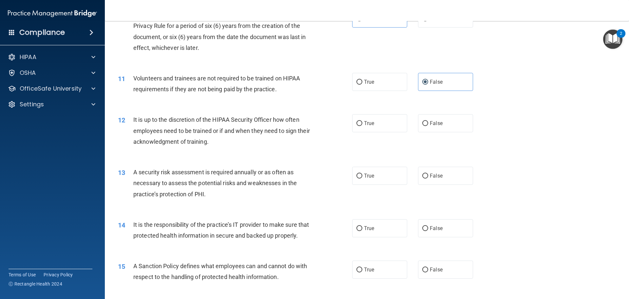
scroll to position [565, 0]
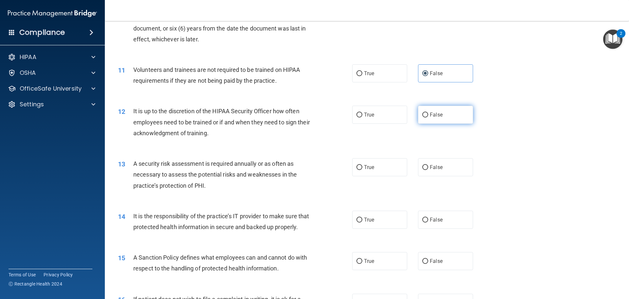
click at [432, 112] on span "False" at bounding box center [436, 114] width 13 height 6
click at [428, 112] on input "False" at bounding box center [425, 114] width 6 height 5
radio input "true"
click at [378, 113] on label "True" at bounding box center [379, 115] width 55 height 18
click at [362, 113] on input "True" at bounding box center [360, 114] width 6 height 5
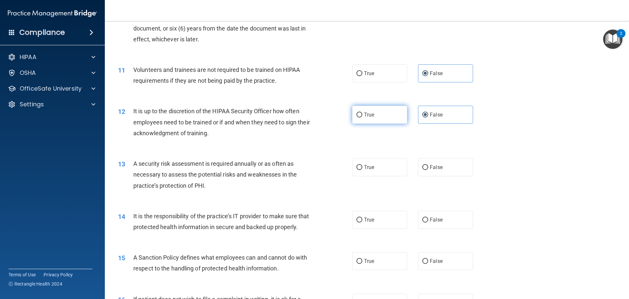
radio input "true"
radio input "false"
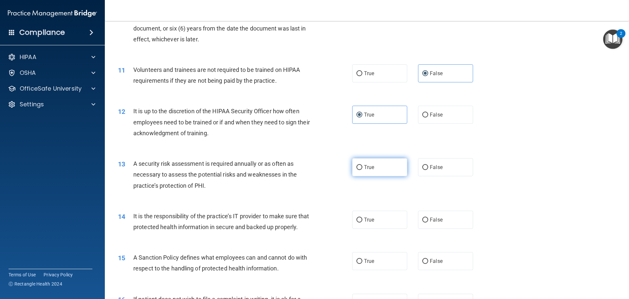
click at [400, 167] on label "True" at bounding box center [379, 167] width 55 height 18
click at [362, 167] on input "True" at bounding box center [360, 167] width 6 height 5
radio input "true"
click at [387, 226] on label "True" at bounding box center [379, 219] width 55 height 18
click at [362, 222] on input "True" at bounding box center [360, 219] width 6 height 5
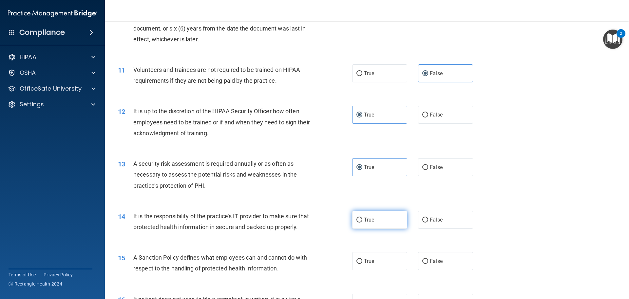
radio input "true"
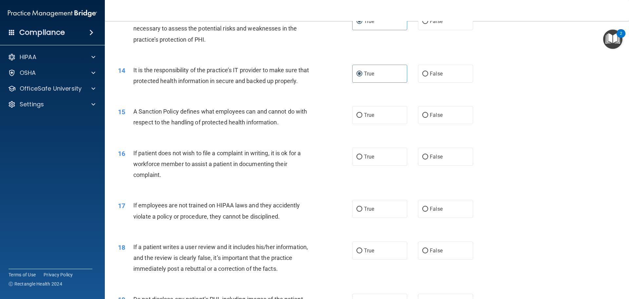
scroll to position [729, 0]
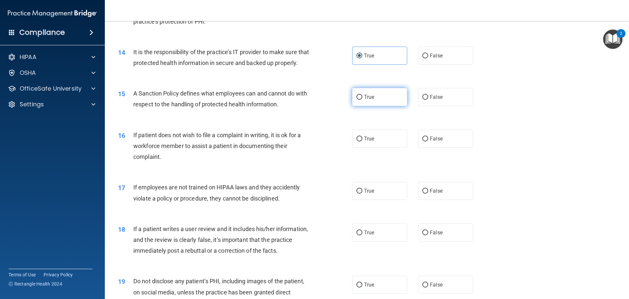
click at [372, 106] on label "True" at bounding box center [379, 97] width 55 height 18
click at [362, 100] on input "True" at bounding box center [360, 97] width 6 height 5
radio input "true"
click at [443, 146] on label "False" at bounding box center [445, 138] width 55 height 18
click at [428, 141] on input "False" at bounding box center [425, 138] width 6 height 5
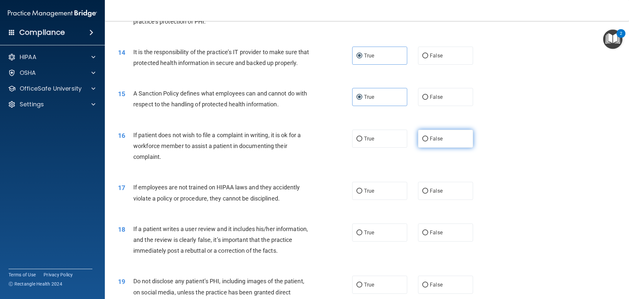
radio input "true"
click at [418, 200] on label "False" at bounding box center [445, 191] width 55 height 18
click at [422, 193] on input "False" at bounding box center [425, 190] width 6 height 5
radio input "true"
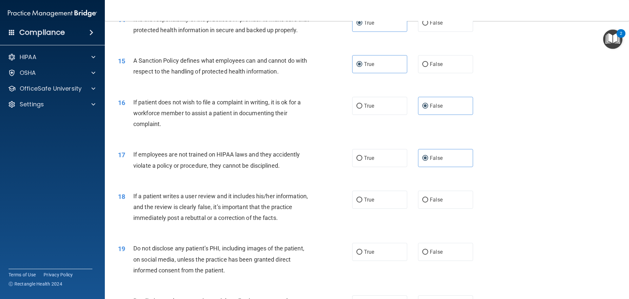
scroll to position [795, 0]
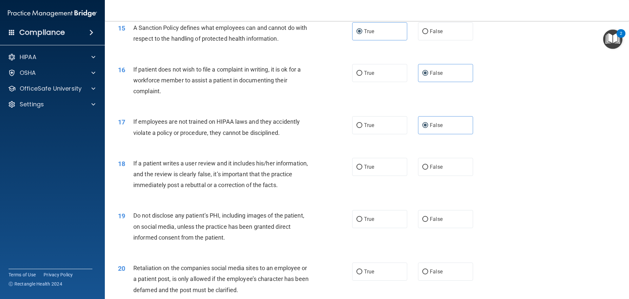
click at [345, 179] on div "18 If a patient writes a user review and it includes his/her information, and t…" at bounding box center [235, 176] width 254 height 36
click at [357, 169] on input "True" at bounding box center [360, 166] width 6 height 5
radio input "true"
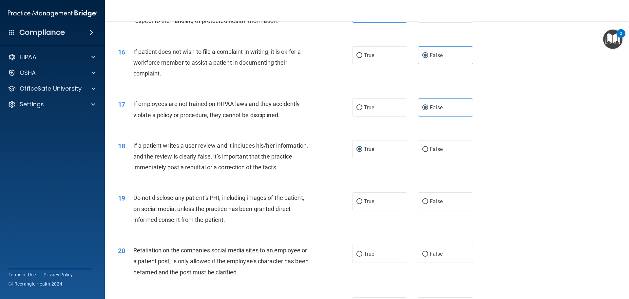
scroll to position [860, 0]
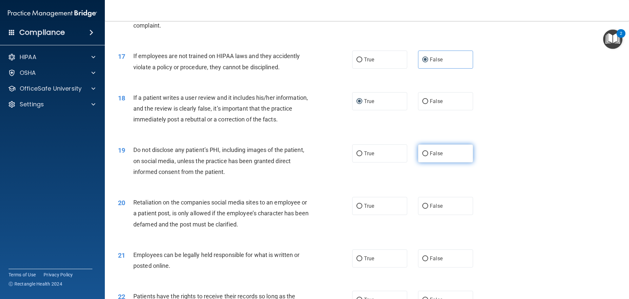
click at [432, 162] on label "False" at bounding box center [445, 153] width 55 height 18
click at [428, 156] on input "False" at bounding box center [425, 153] width 6 height 5
radio input "true"
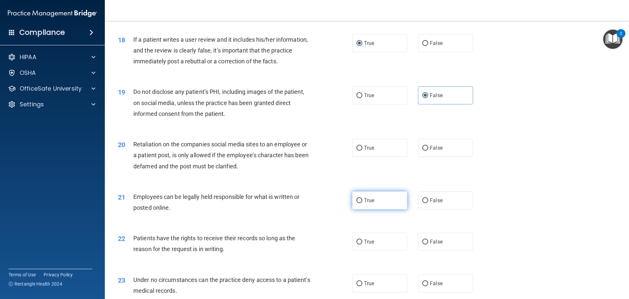
scroll to position [926, 0]
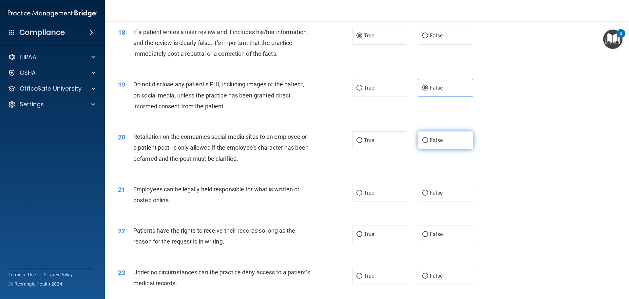
click at [418, 149] on label "False" at bounding box center [445, 140] width 55 height 18
click at [422, 143] on input "False" at bounding box center [425, 140] width 6 height 5
radio input "true"
click at [387, 202] on label "True" at bounding box center [379, 193] width 55 height 18
click at [362, 195] on input "True" at bounding box center [360, 192] width 6 height 5
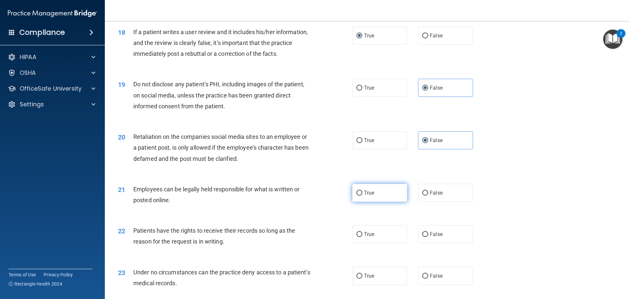
radio input "true"
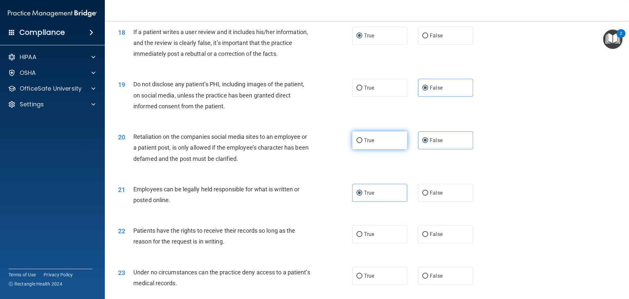
click at [375, 149] on label "True" at bounding box center [379, 140] width 55 height 18
click at [362, 143] on input "True" at bounding box center [360, 140] width 6 height 5
radio input "true"
radio input "false"
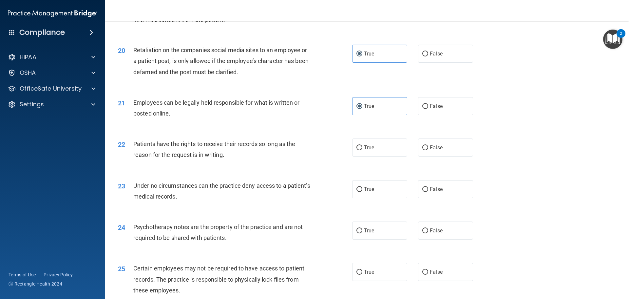
scroll to position [1024, 0]
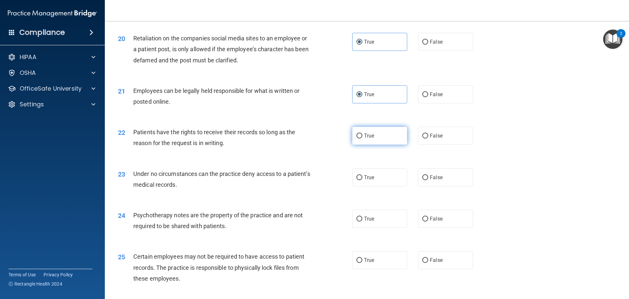
click at [377, 145] on label "True" at bounding box center [379, 135] width 55 height 18
click at [362, 138] on input "True" at bounding box center [360, 135] width 6 height 5
radio input "true"
click at [390, 186] on label "True" at bounding box center [379, 177] width 55 height 18
click at [362, 180] on input "True" at bounding box center [360, 177] width 6 height 5
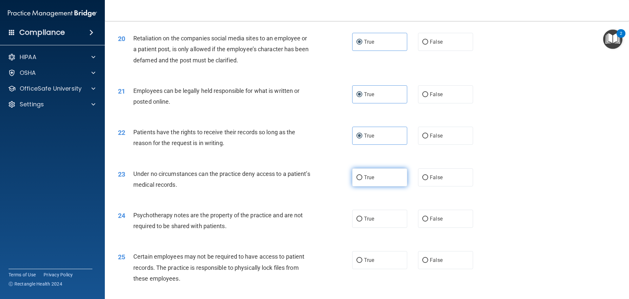
radio input "true"
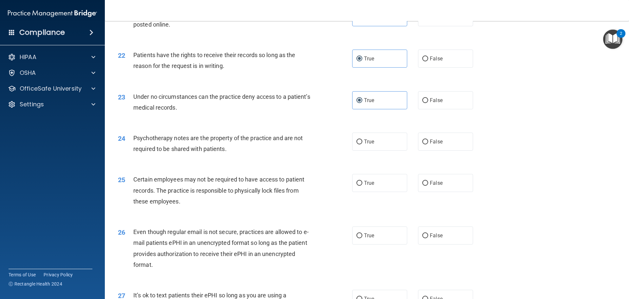
scroll to position [1122, 0]
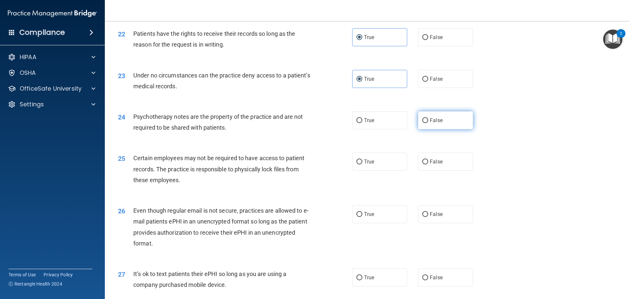
click at [418, 128] on label "False" at bounding box center [445, 120] width 55 height 18
click at [422, 123] on input "False" at bounding box center [425, 120] width 6 height 5
radio input "true"
click at [364, 123] on span "True" at bounding box center [369, 120] width 10 height 6
click at [362, 123] on input "True" at bounding box center [360, 120] width 6 height 5
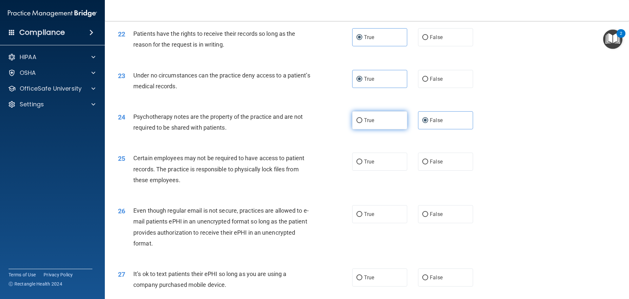
radio input "true"
click at [422, 127] on label "False" at bounding box center [445, 120] width 55 height 18
click at [422, 123] on input "False" at bounding box center [425, 120] width 6 height 5
radio input "true"
radio input "false"
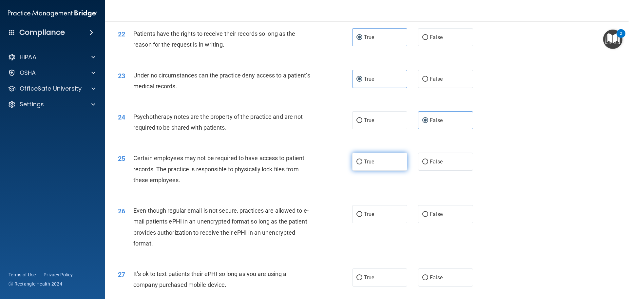
click at [394, 170] on label "True" at bounding box center [379, 161] width 55 height 18
click at [362, 164] on input "True" at bounding box center [360, 161] width 6 height 5
radio input "true"
click at [418, 223] on label "False" at bounding box center [445, 214] width 55 height 18
click at [422, 217] on input "False" at bounding box center [425, 214] width 6 height 5
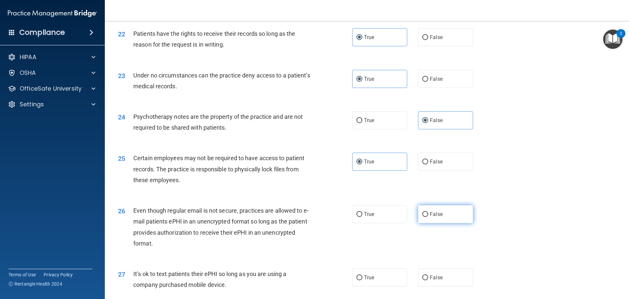
radio input "true"
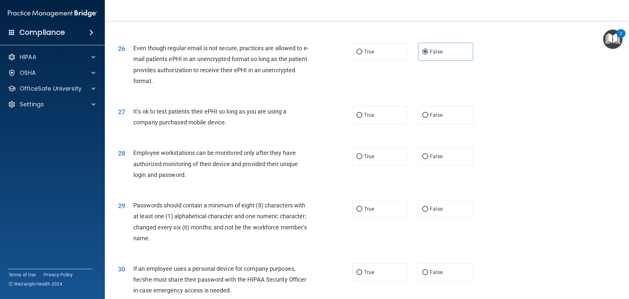
scroll to position [1286, 0]
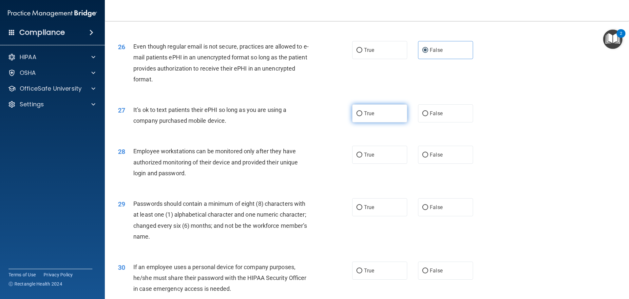
click at [381, 122] on label "True" at bounding box center [379, 113] width 55 height 18
click at [362, 116] on input "True" at bounding box center [360, 113] width 6 height 5
radio input "true"
click at [375, 164] on label "True" at bounding box center [379, 154] width 55 height 18
click at [362, 157] on input "True" at bounding box center [360, 154] width 6 height 5
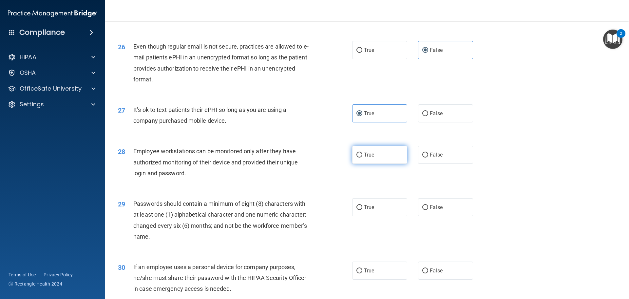
radio input "true"
click at [446, 122] on label "False" at bounding box center [445, 113] width 55 height 18
click at [428, 116] on input "False" at bounding box center [425, 113] width 6 height 5
radio input "true"
radio input "false"
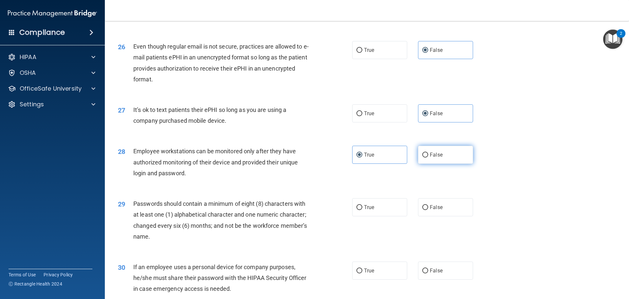
click at [450, 164] on label "False" at bounding box center [445, 154] width 55 height 18
click at [428, 157] on input "False" at bounding box center [425, 154] width 6 height 5
radio input "true"
radio input "false"
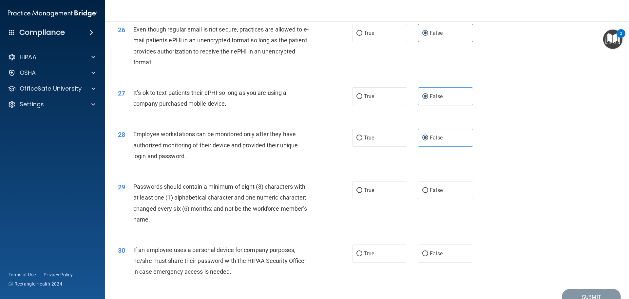
scroll to position [1346, 0]
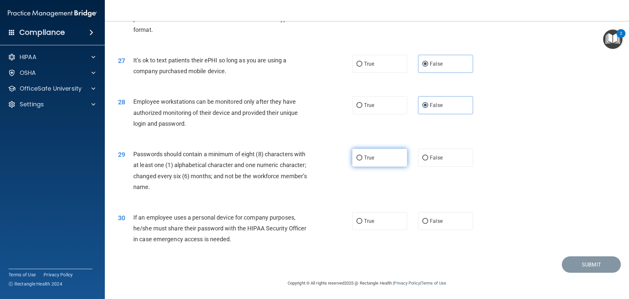
click at [385, 161] on label "True" at bounding box center [379, 157] width 55 height 18
click at [362, 160] on input "True" at bounding box center [360, 157] width 6 height 5
radio input "true"
click at [426, 216] on label "False" at bounding box center [445, 221] width 55 height 18
click at [426, 219] on input "False" at bounding box center [425, 221] width 6 height 5
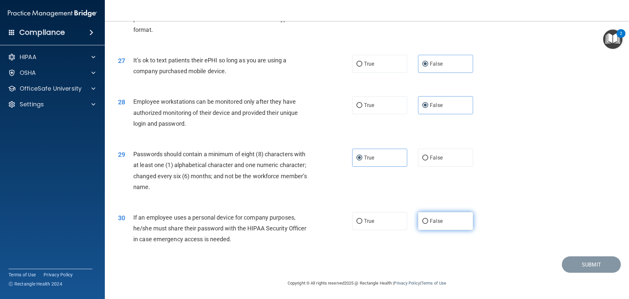
radio input "true"
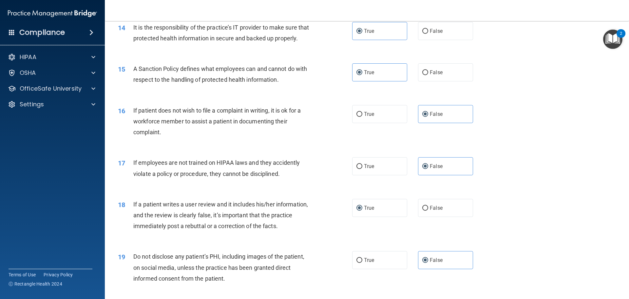
scroll to position [721, 0]
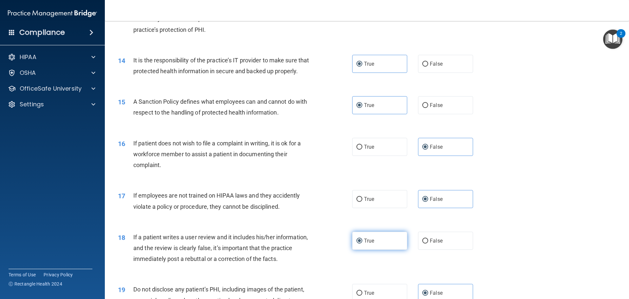
click at [386, 248] on label "True" at bounding box center [379, 240] width 55 height 18
click at [362, 243] on input "True" at bounding box center [360, 240] width 6 height 5
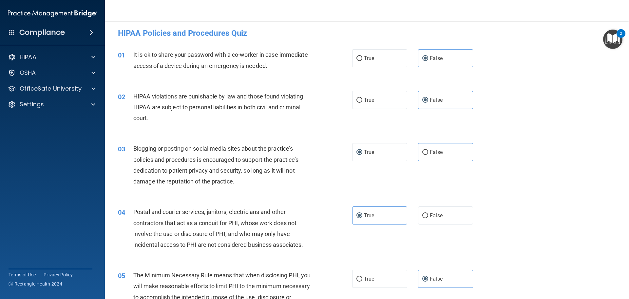
scroll to position [0, 0]
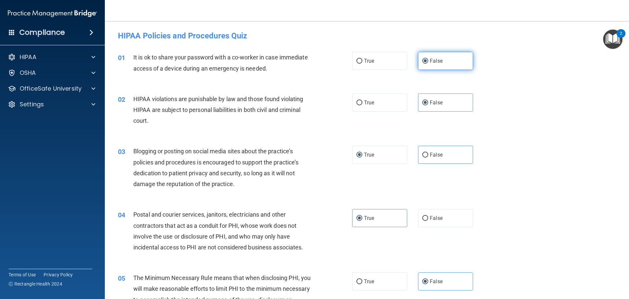
click at [436, 64] on span "False" at bounding box center [436, 61] width 13 height 6
click at [428, 64] on input "False" at bounding box center [425, 61] width 6 height 5
click at [439, 98] on label "False" at bounding box center [445, 102] width 55 height 18
click at [428, 100] on input "False" at bounding box center [425, 102] width 6 height 5
click at [381, 156] on label "True" at bounding box center [379, 154] width 55 height 18
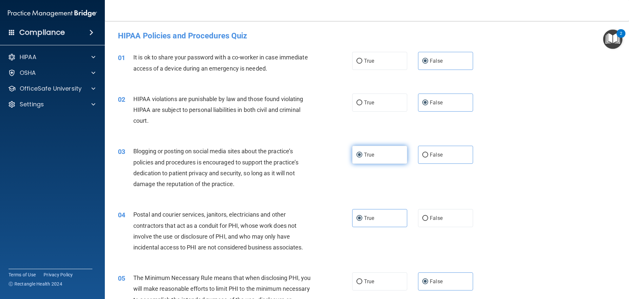
click at [362, 156] on input "True" at bounding box center [360, 154] width 6 height 5
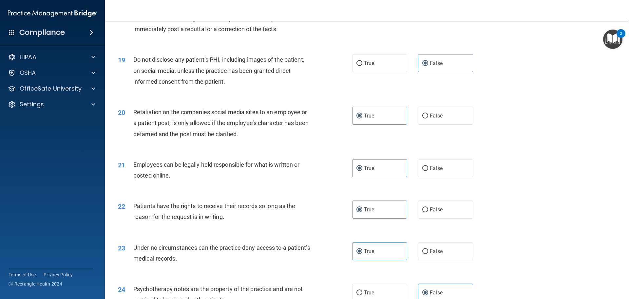
scroll to position [1346, 0]
